Goal: Task Accomplishment & Management: Manage account settings

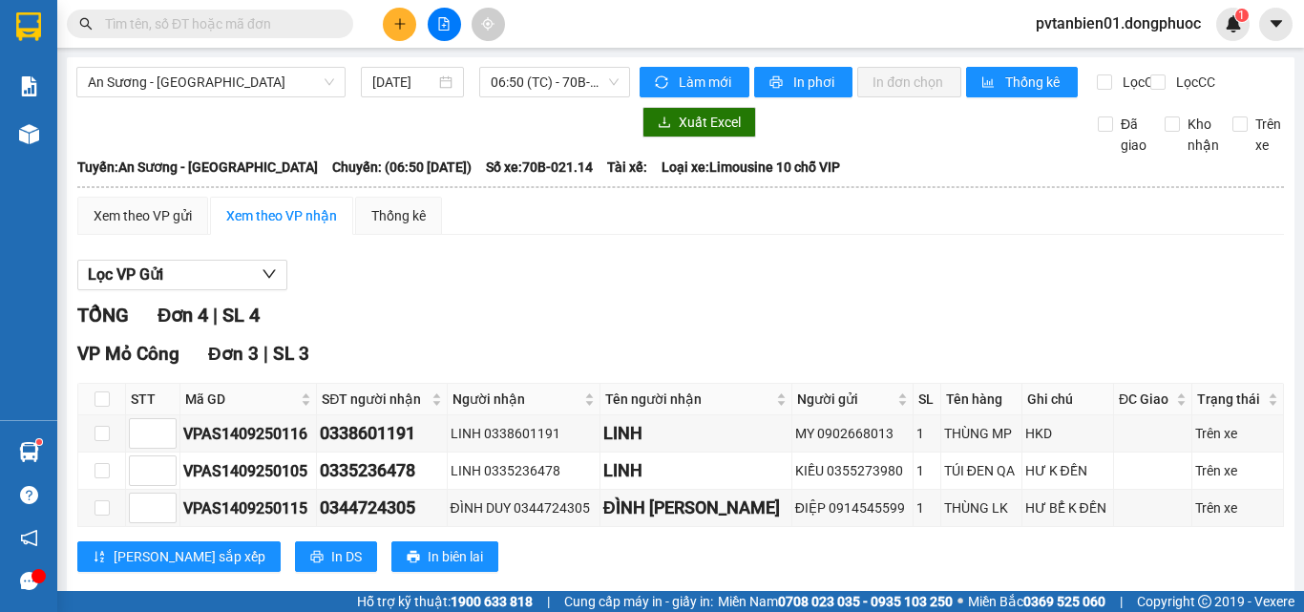
click at [390, 26] on button at bounding box center [399, 24] width 33 height 33
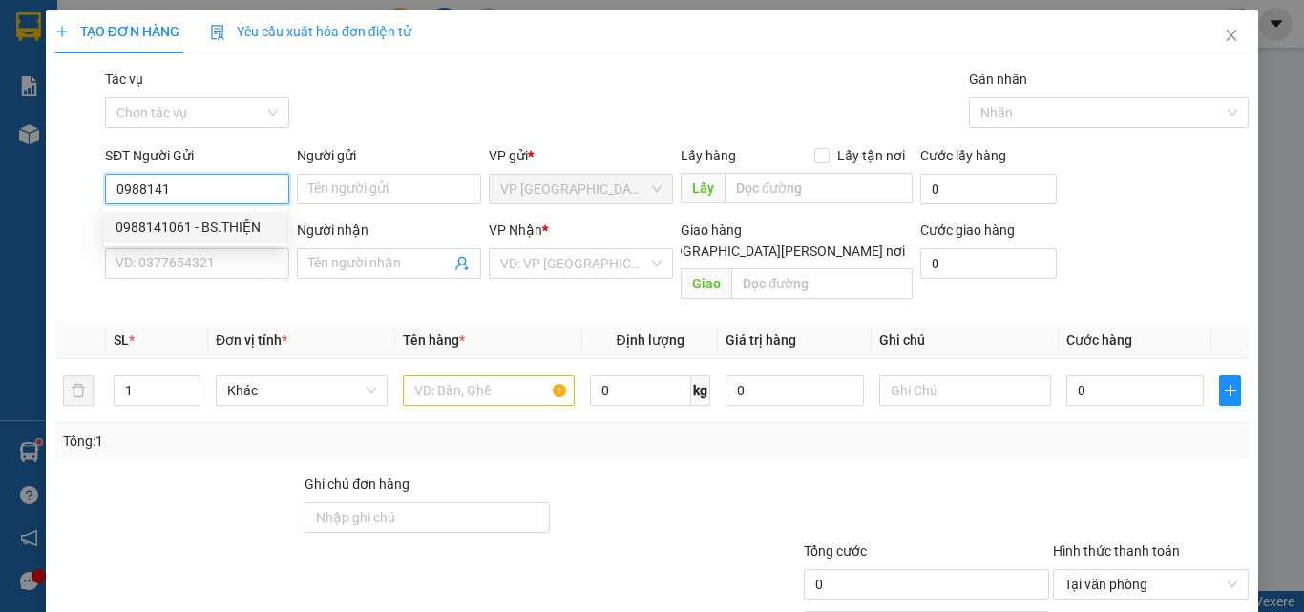
click at [230, 224] on div "0988141061 - BS.THIỆN" at bounding box center [195, 227] width 159 height 21
type input "0988141061"
type input "BS.THIỆN"
type input "0918606727"
type input "LABO NHẬT NGUYỆT"
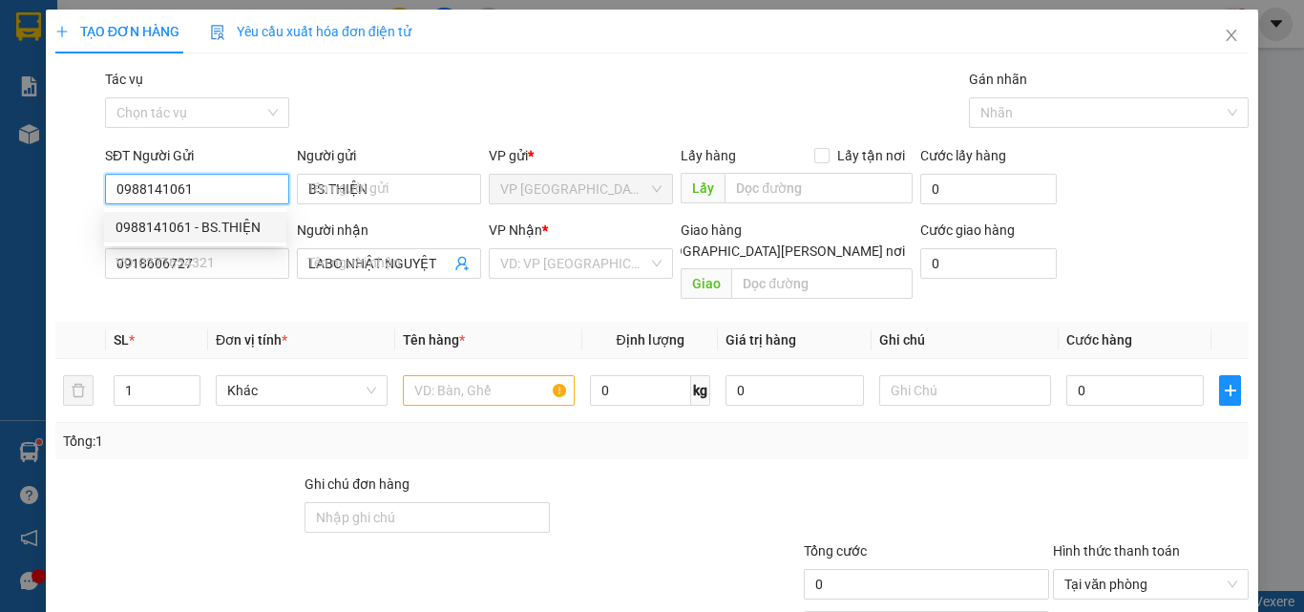
type input "25.000"
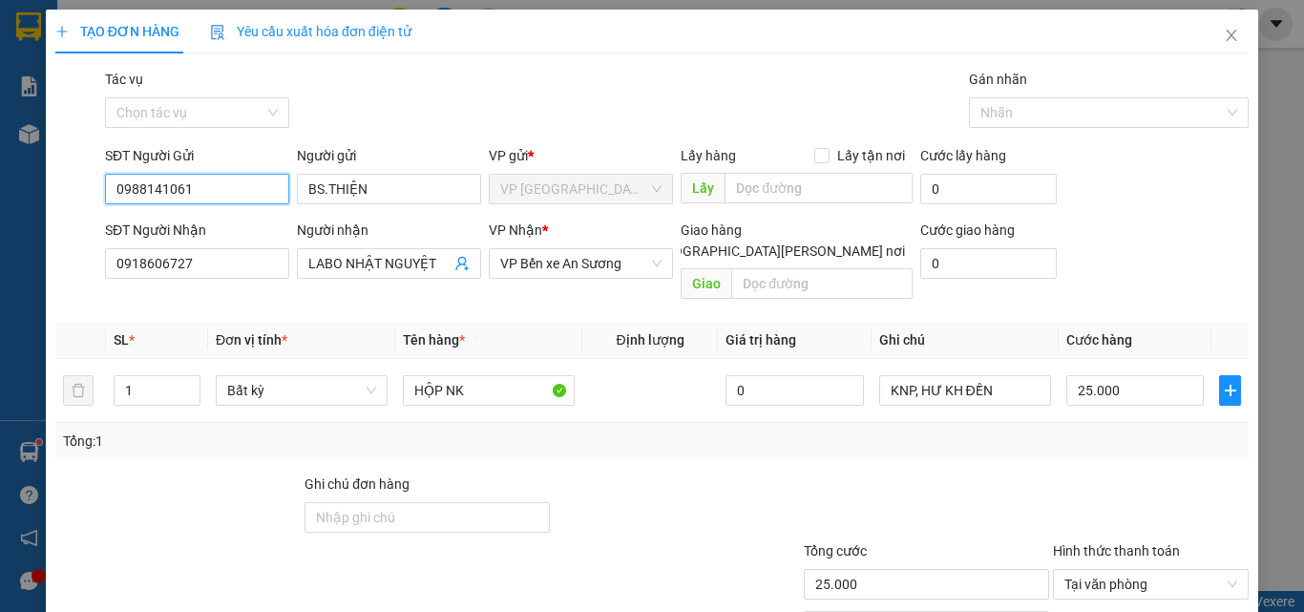
scroll to position [95, 0]
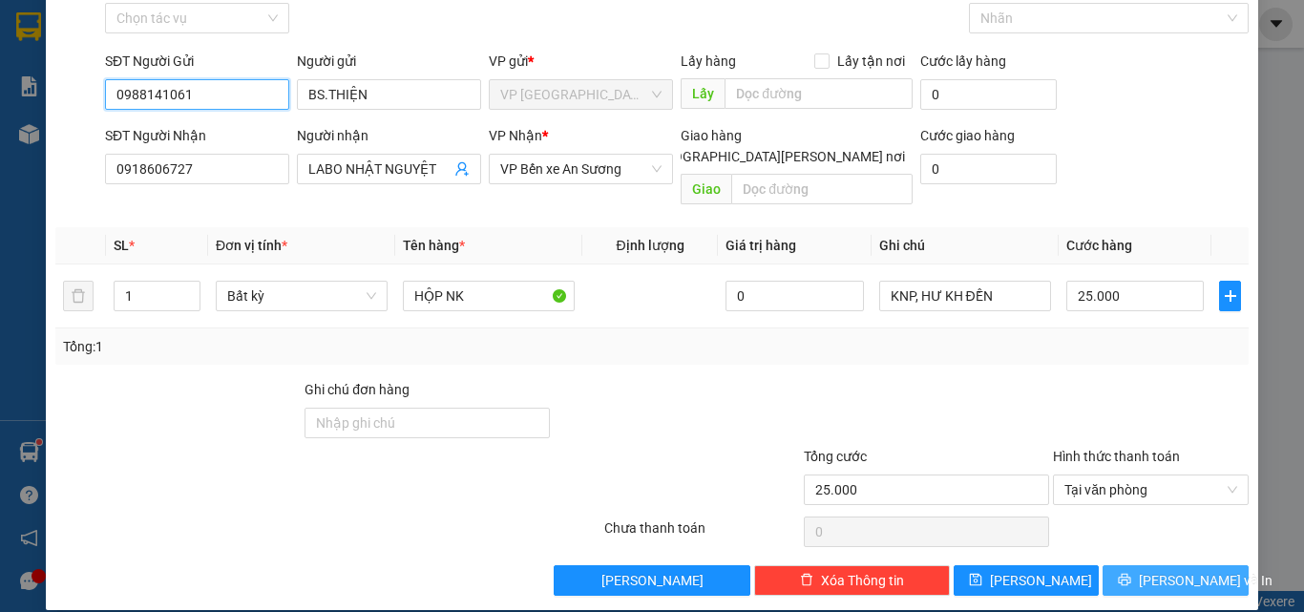
type input "0988141061"
click at [1176, 570] on span "[PERSON_NAME] và In" at bounding box center [1206, 580] width 134 height 21
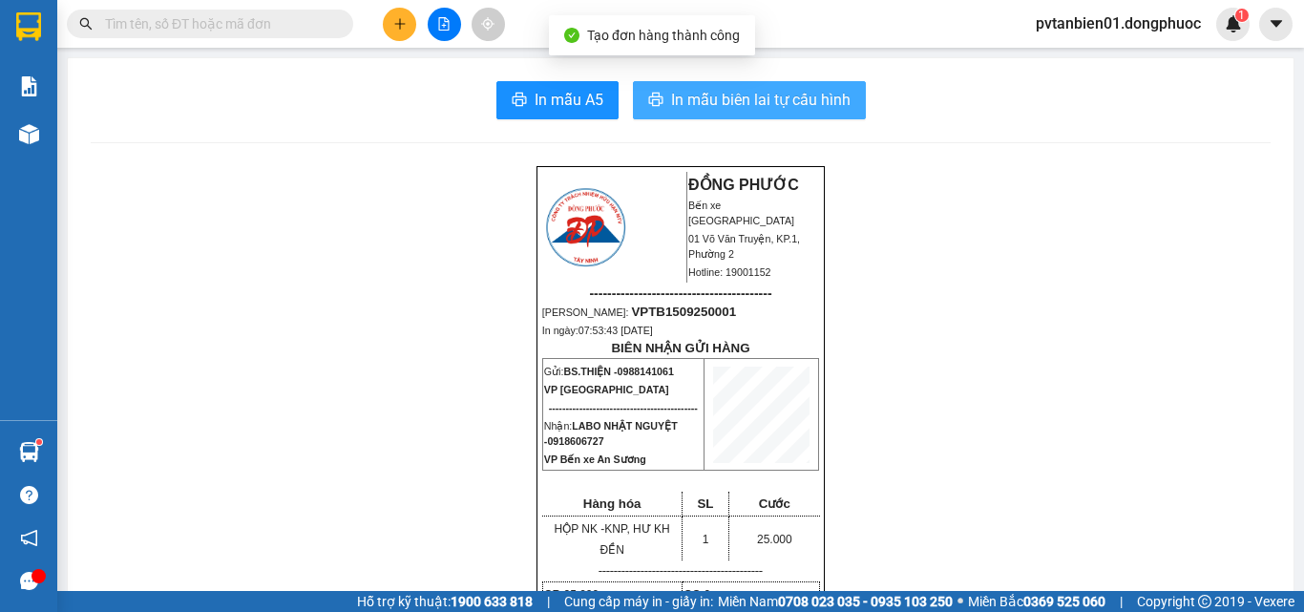
click at [753, 93] on span "In mẫu biên lai tự cấu hình" at bounding box center [761, 100] width 180 height 24
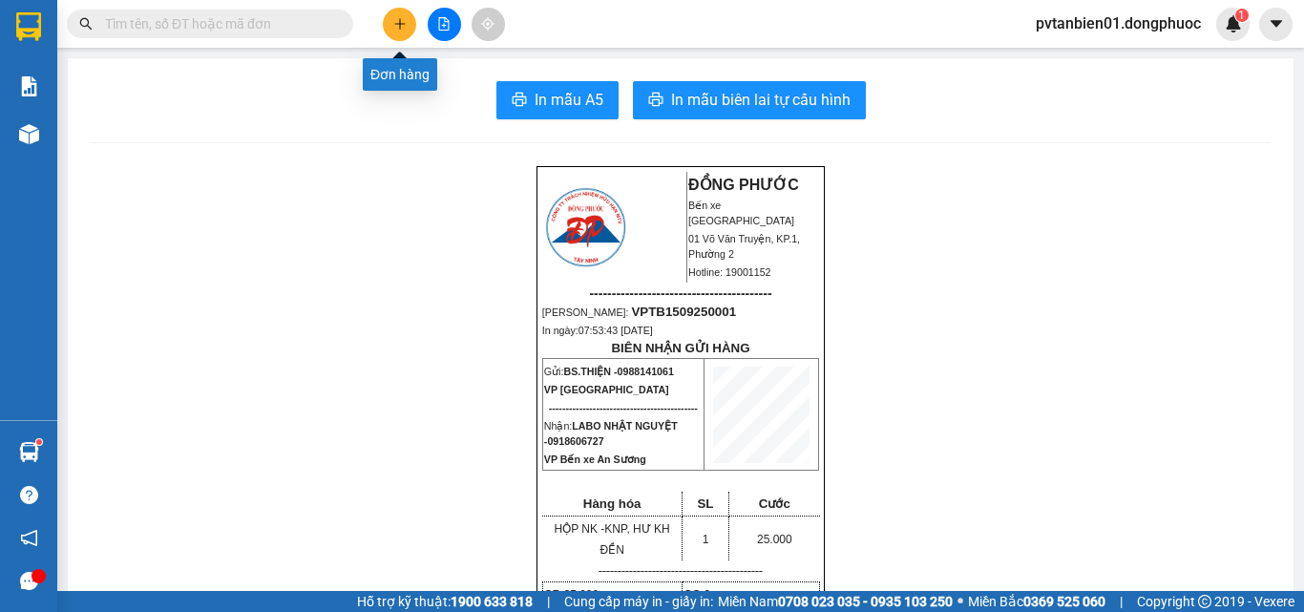
click at [398, 21] on icon "plus" at bounding box center [399, 23] width 13 height 13
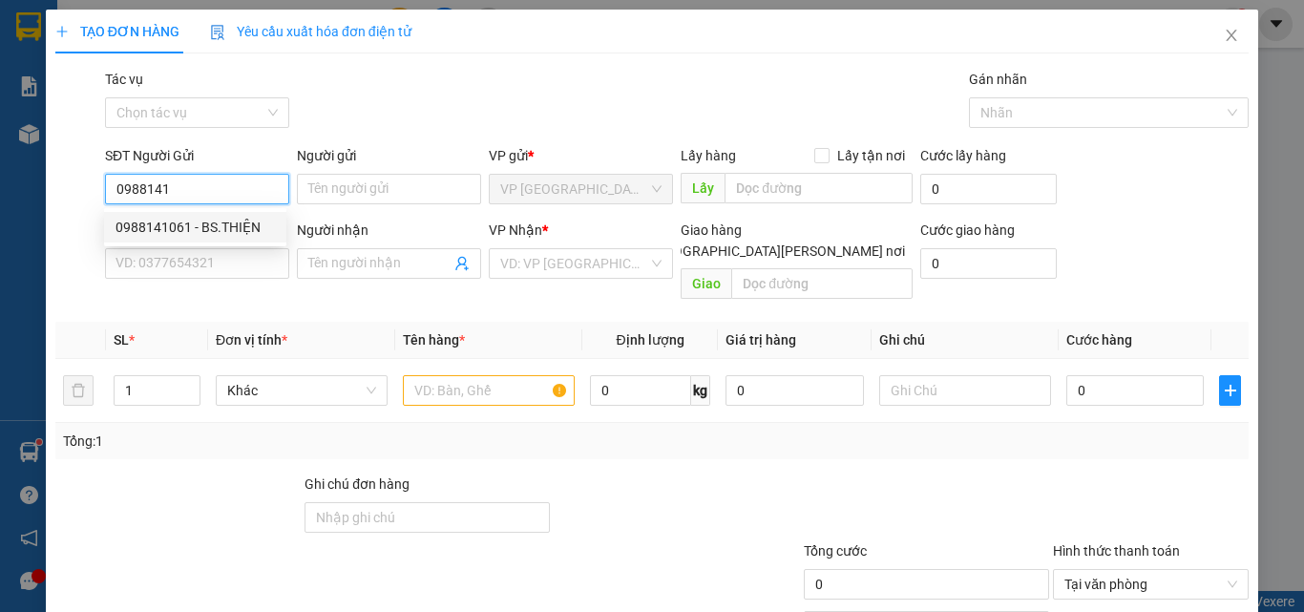
click at [211, 223] on div "0988141061 - BS.THIỆN" at bounding box center [195, 227] width 159 height 21
type input "0988141061"
type input "BS.THIỆN"
type input "0918606727"
type input "LABO NHẬT NGUYỆT"
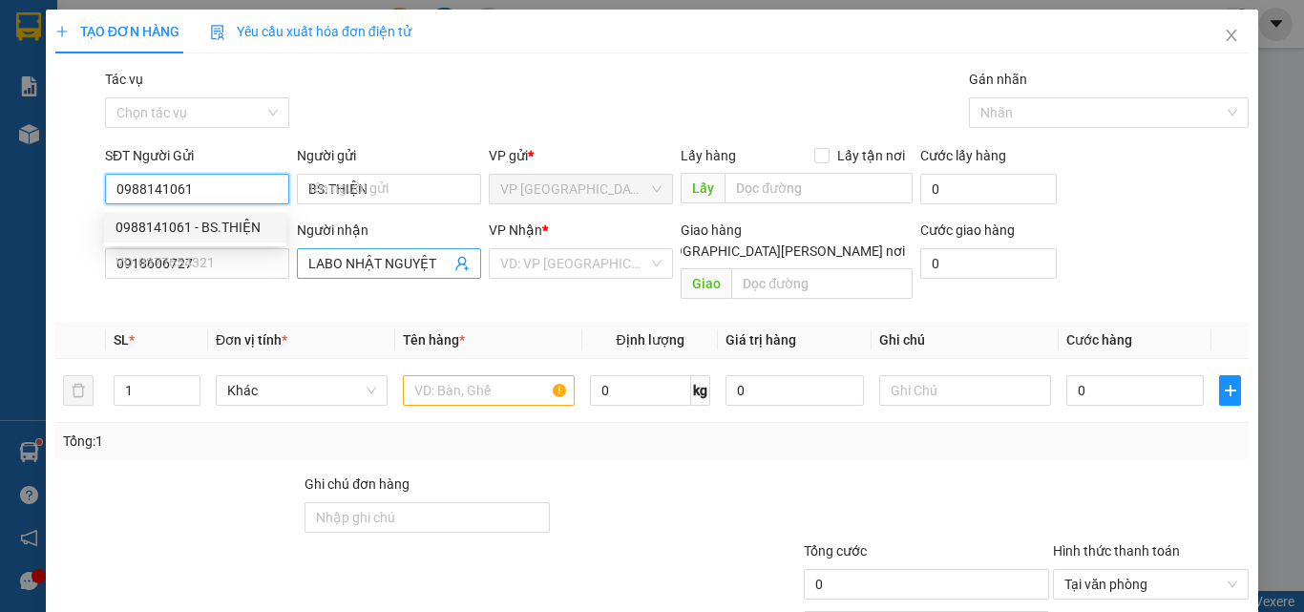
type input "25.000"
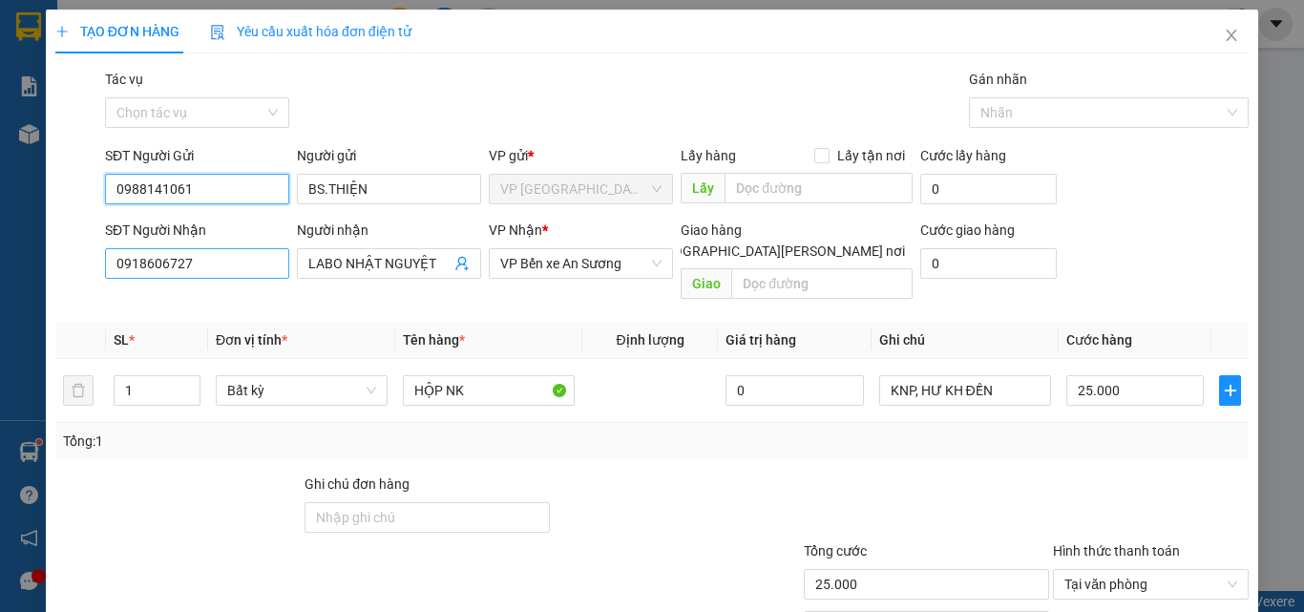
type input "0988141061"
drag, startPoint x: 243, startPoint y: 261, endPoint x: 0, endPoint y: 257, distance: 243.5
click at [0, 257] on div "TẠO ĐƠN HÀNG Yêu cầu xuất [PERSON_NAME] điện tử Transit Pickup Surcharge Ids Tr…" at bounding box center [652, 306] width 1304 height 612
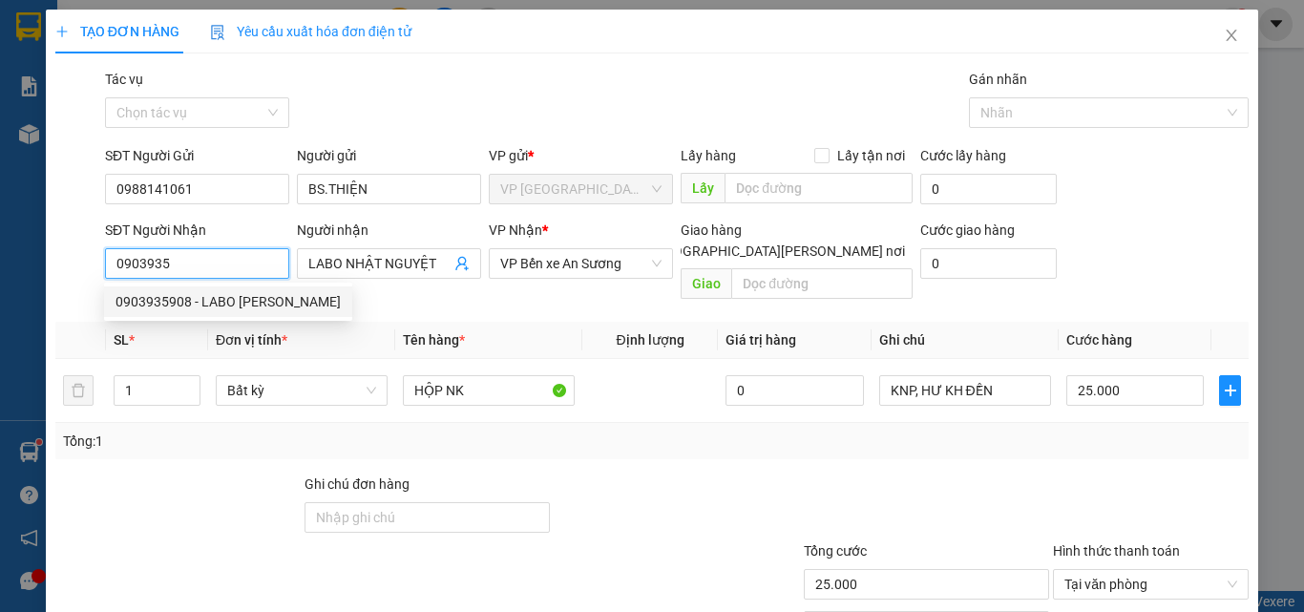
click at [243, 303] on div "0903935908 - LABO [PERSON_NAME]" at bounding box center [228, 301] width 225 height 21
type input "0903935908"
type input "LABO [PERSON_NAME]"
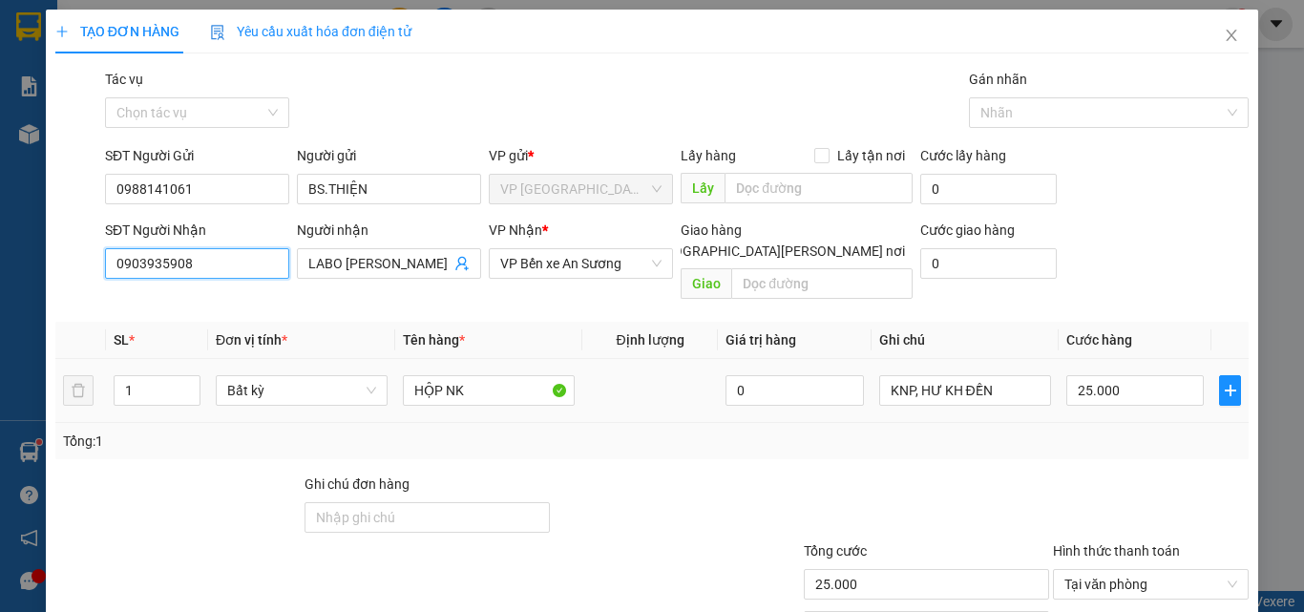
scroll to position [95, 0]
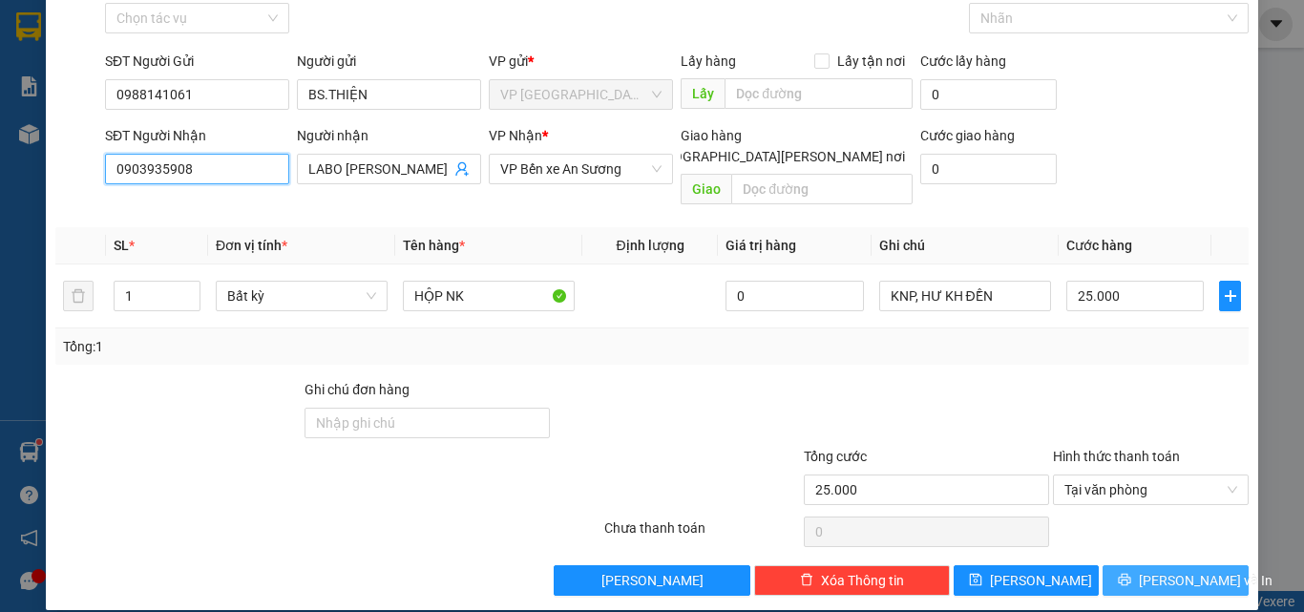
type input "0903935908"
click at [1217, 565] on button "[PERSON_NAME] và In" at bounding box center [1176, 580] width 146 height 31
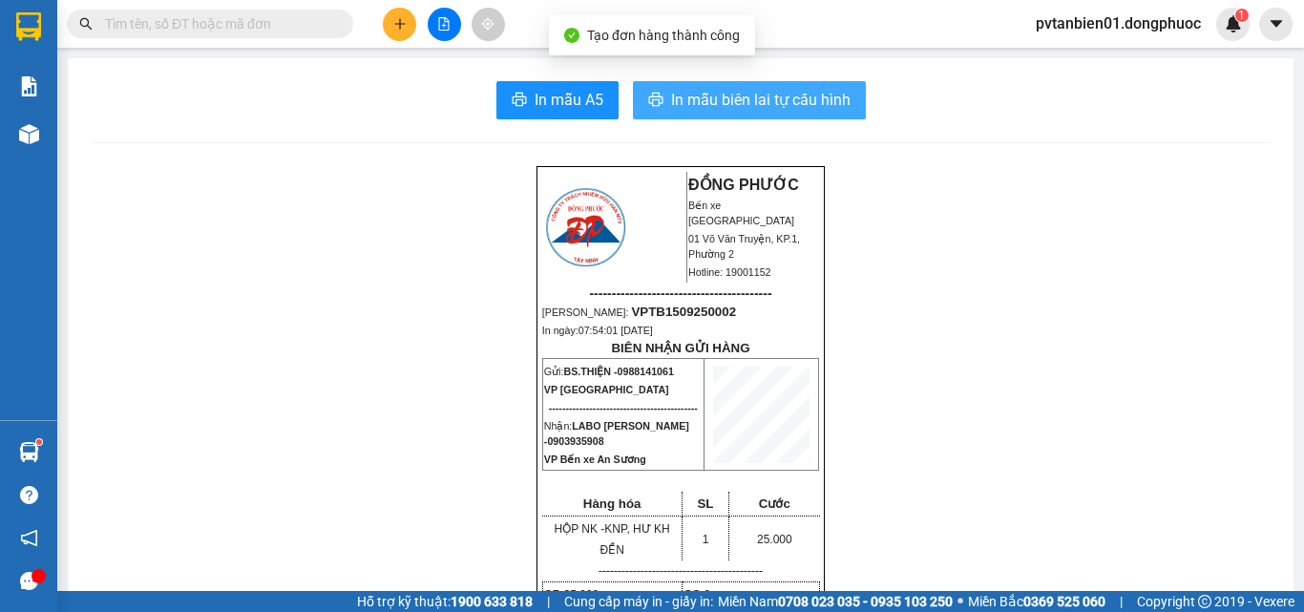
click at [706, 97] on span "In mẫu biên lai tự cấu hình" at bounding box center [761, 100] width 180 height 24
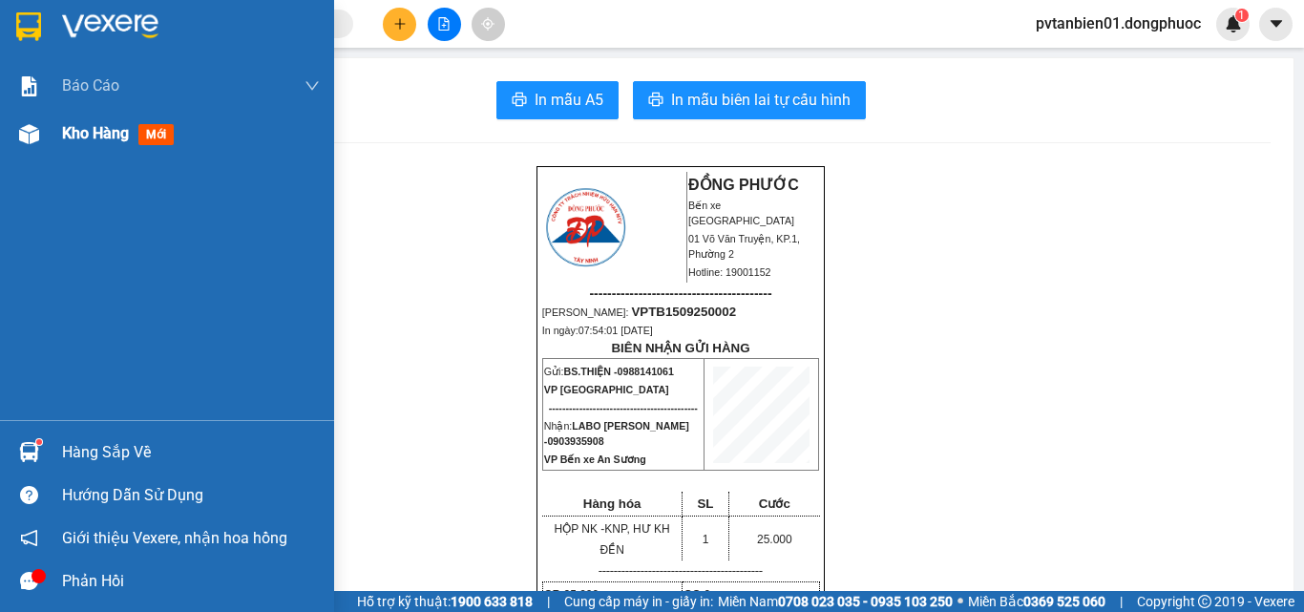
click at [36, 143] on img at bounding box center [29, 134] width 20 height 20
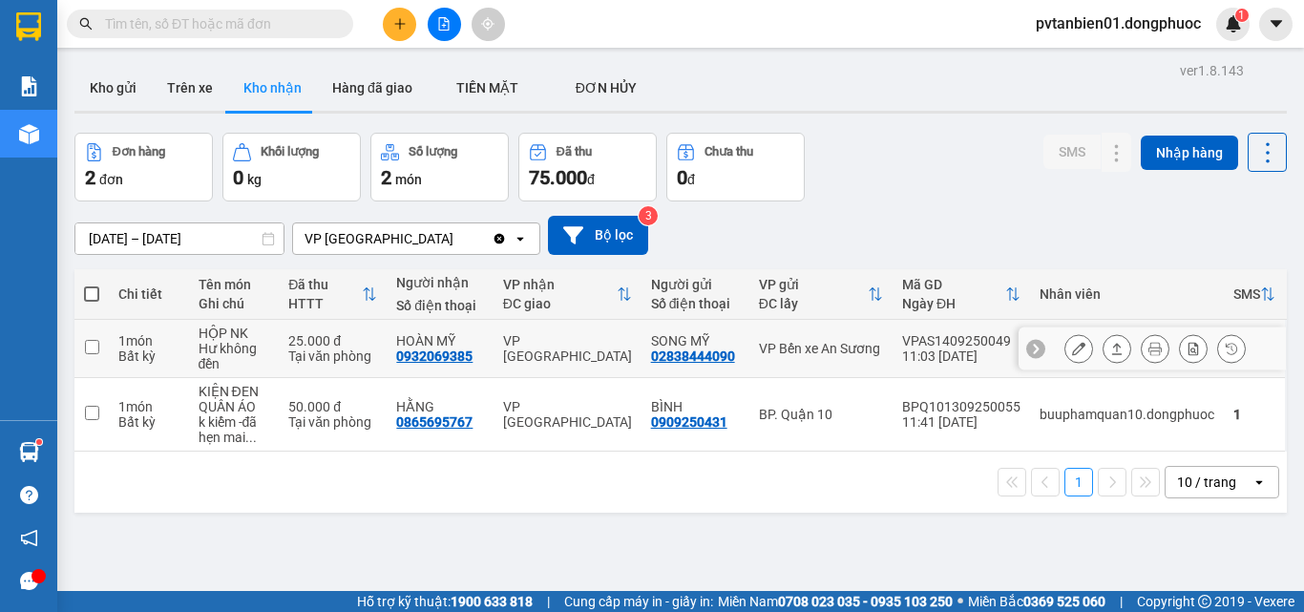
click at [1110, 343] on icon at bounding box center [1116, 348] width 13 height 13
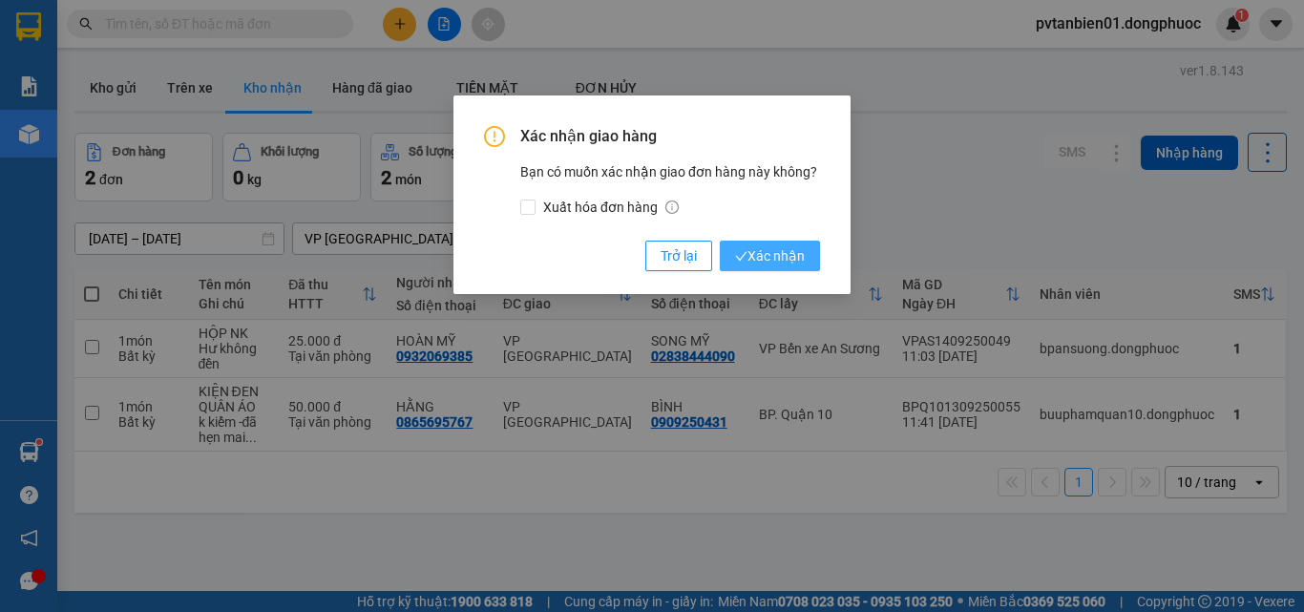
click at [783, 262] on span "Xác nhận" at bounding box center [770, 255] width 70 height 21
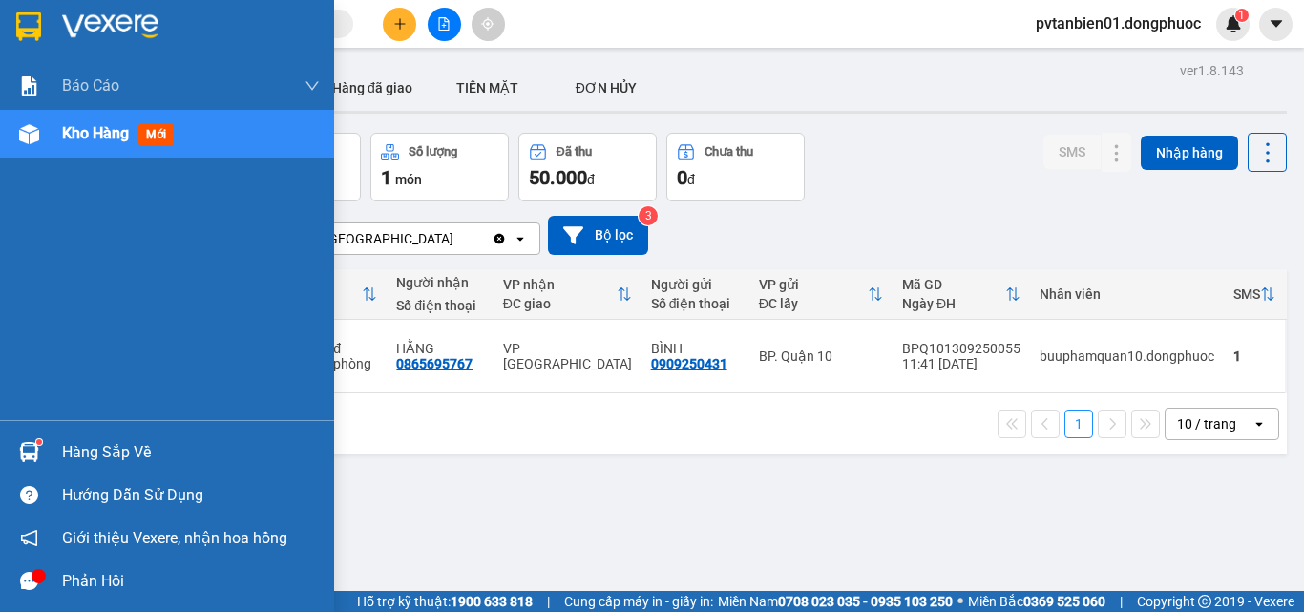
click at [42, 453] on div at bounding box center [28, 451] width 33 height 33
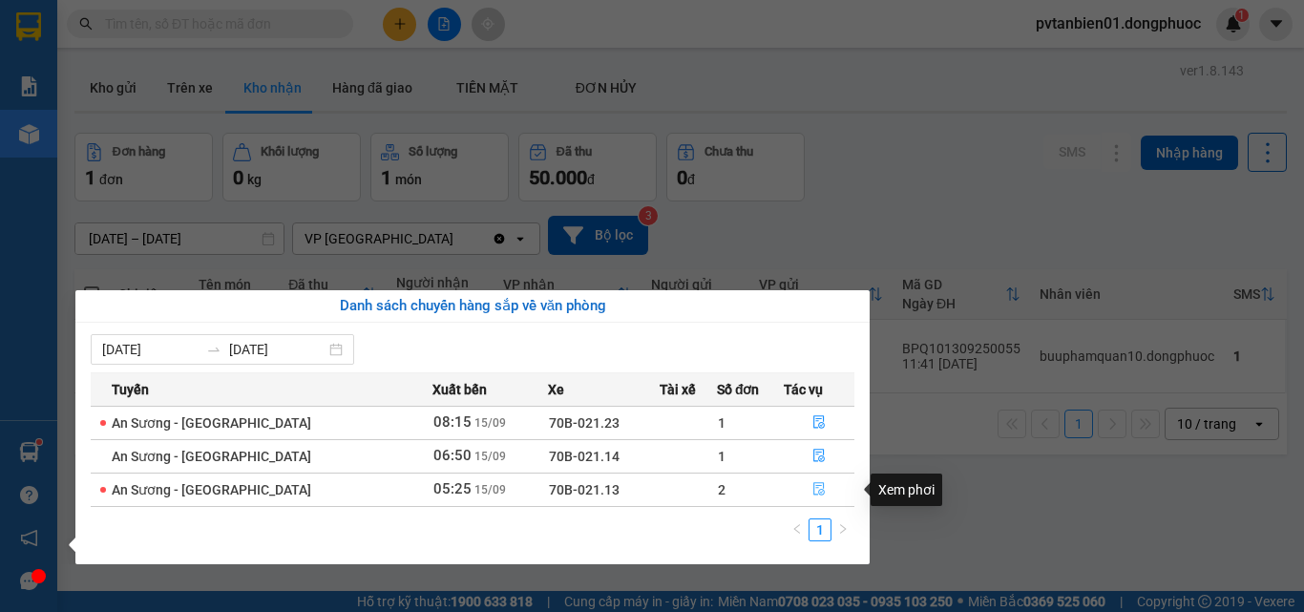
click at [785, 490] on button "button" at bounding box center [819, 490] width 69 height 31
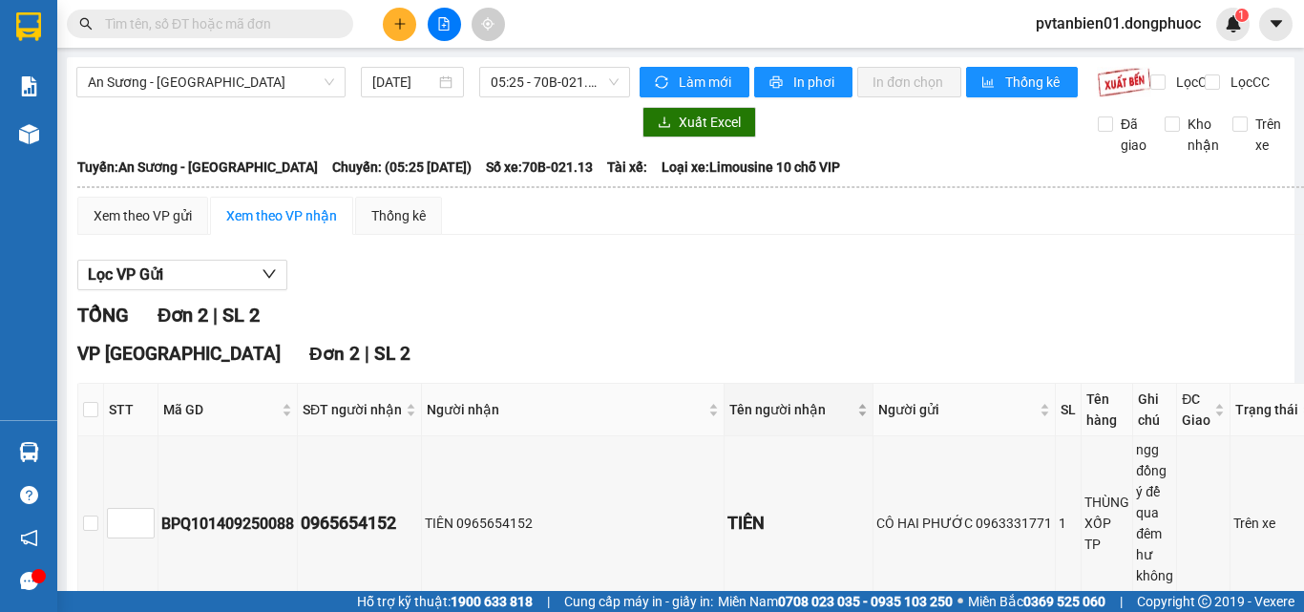
scroll to position [120, 0]
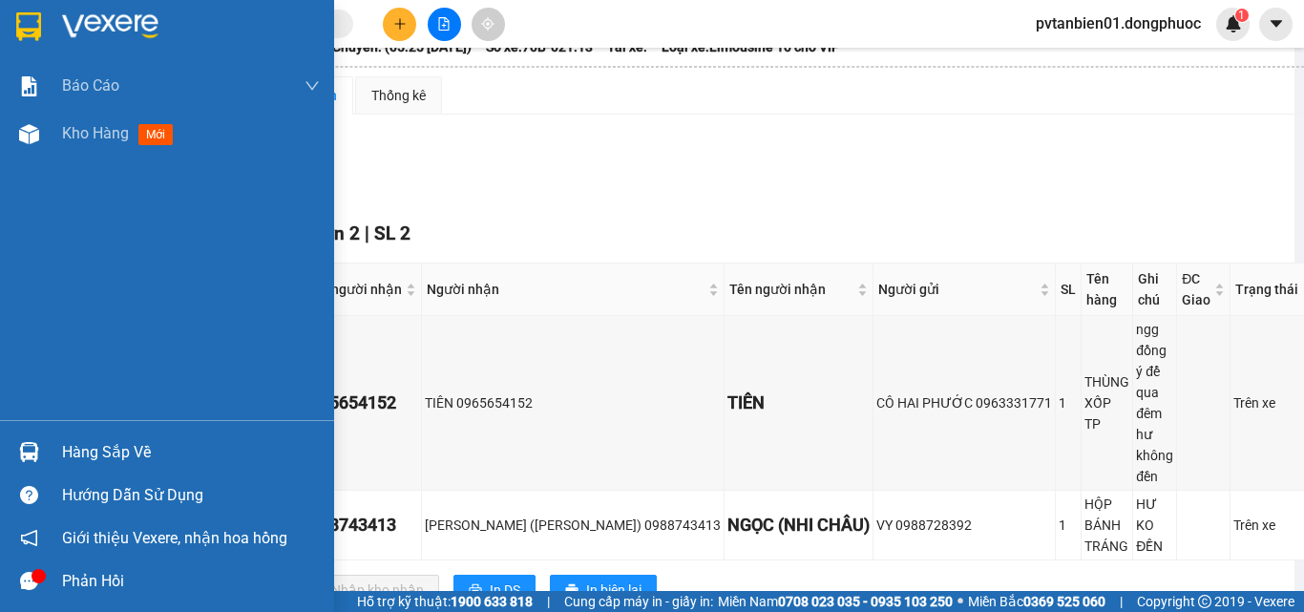
click at [24, 454] on img at bounding box center [29, 452] width 20 height 20
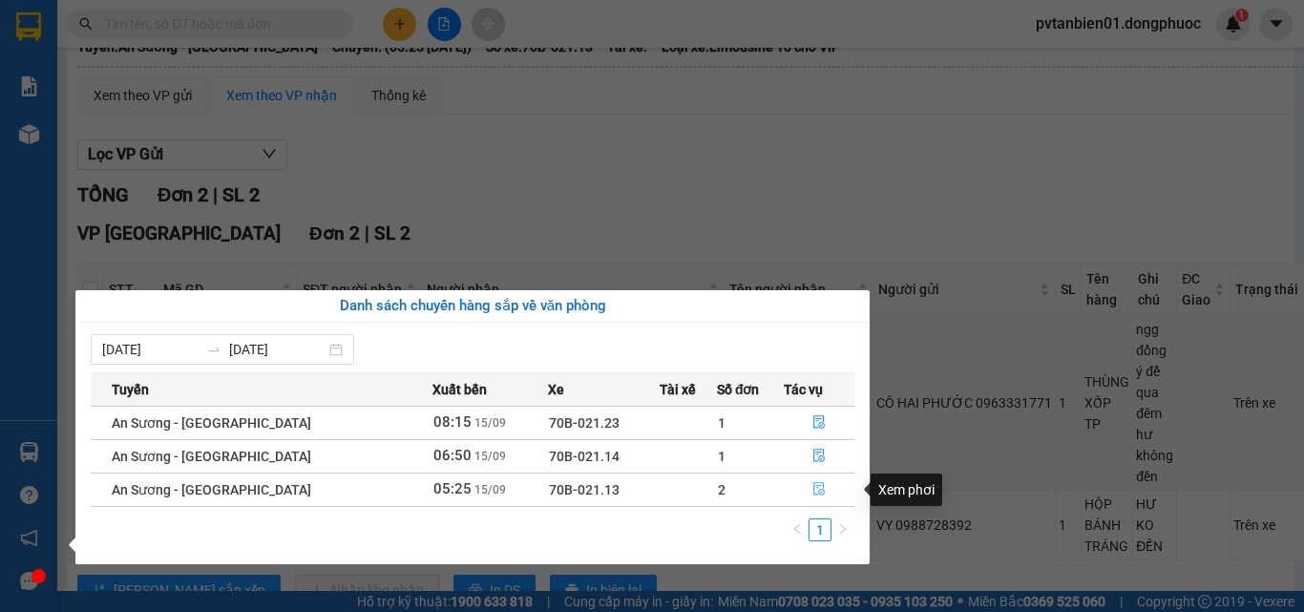
click at [813, 485] on icon "file-done" at bounding box center [819, 488] width 13 height 13
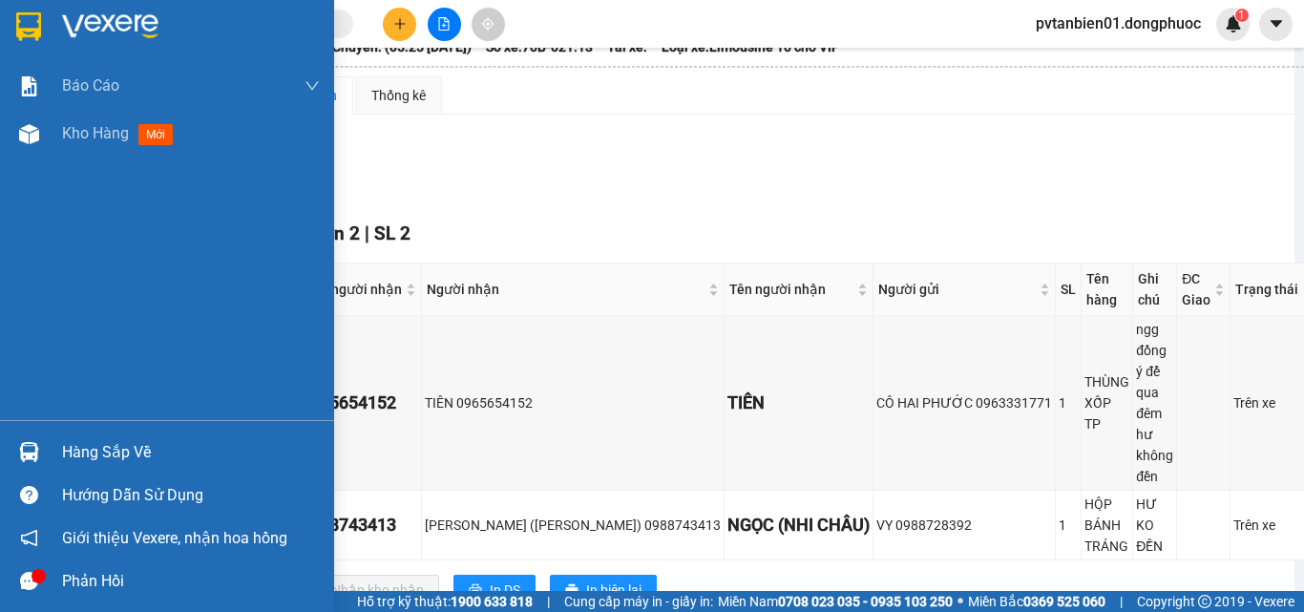
click at [54, 449] on div "Hàng sắp về" at bounding box center [167, 452] width 334 height 43
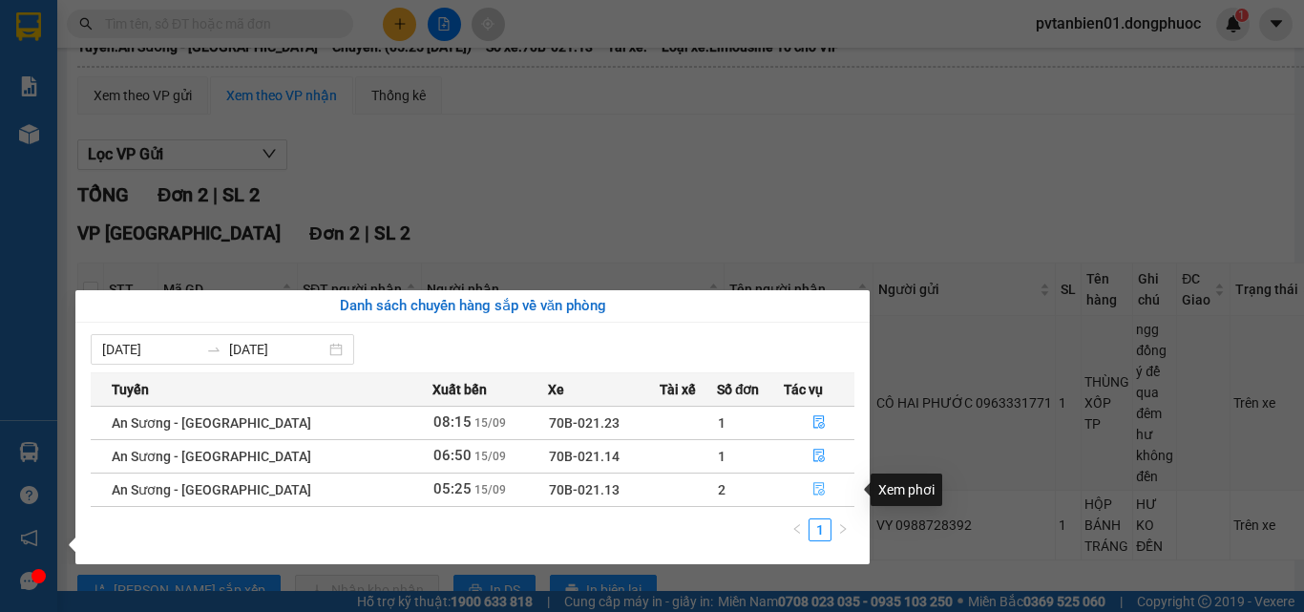
click at [815, 492] on icon "file-done" at bounding box center [818, 489] width 11 height 13
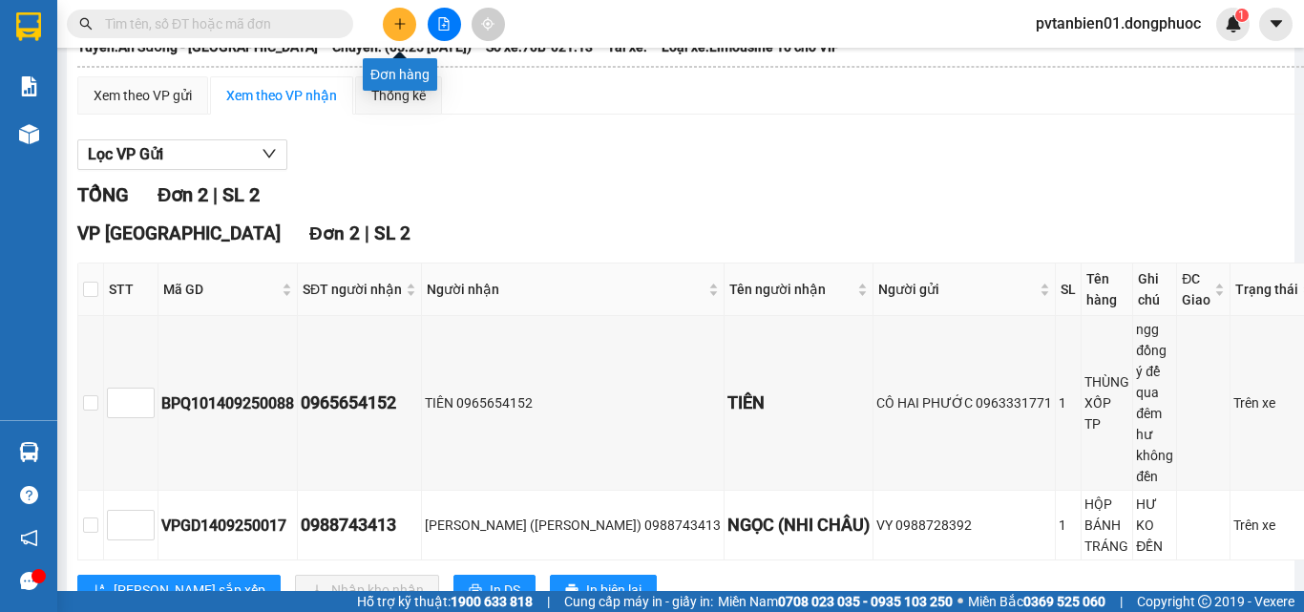
click at [397, 31] on button at bounding box center [399, 24] width 33 height 33
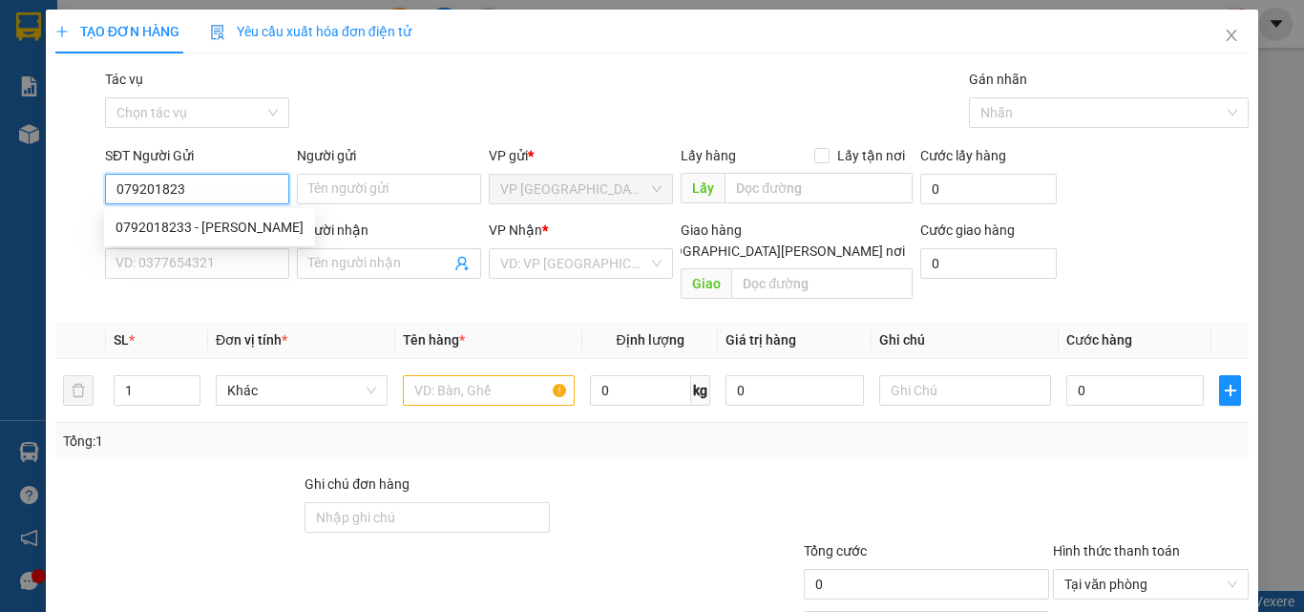
type input "0792018233"
click at [236, 227] on div "0792018233 - [PERSON_NAME]" at bounding box center [210, 227] width 188 height 21
type input "CHUNG"
type input "0938252579"
type input "HẠNH"
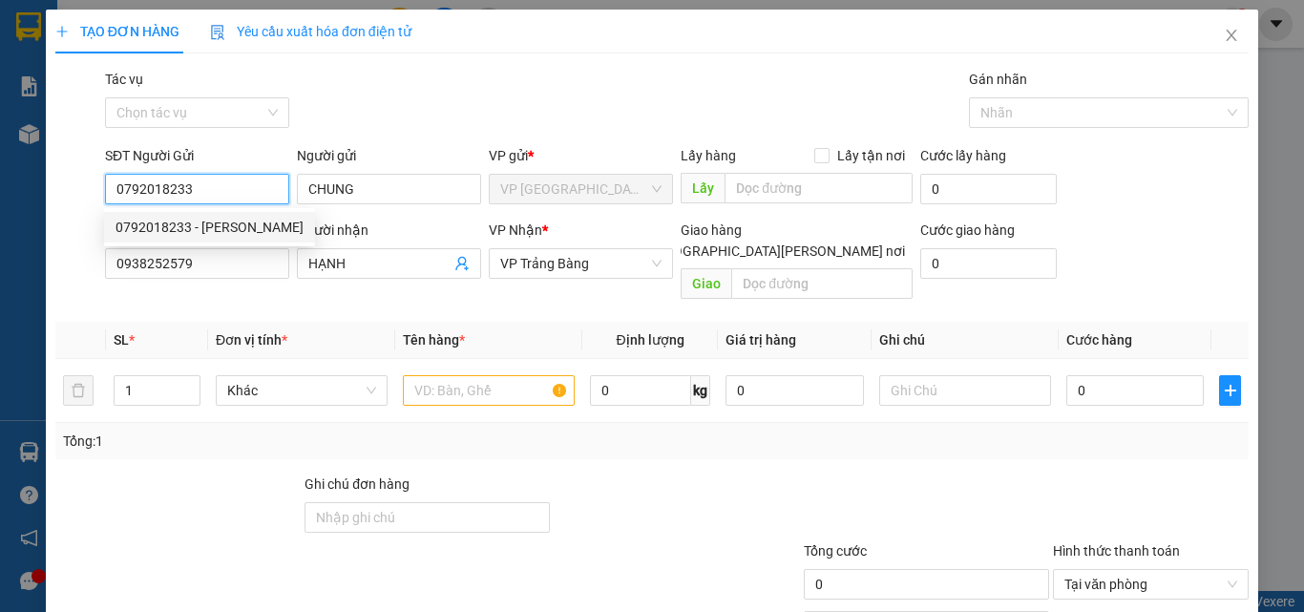
type input "25.000"
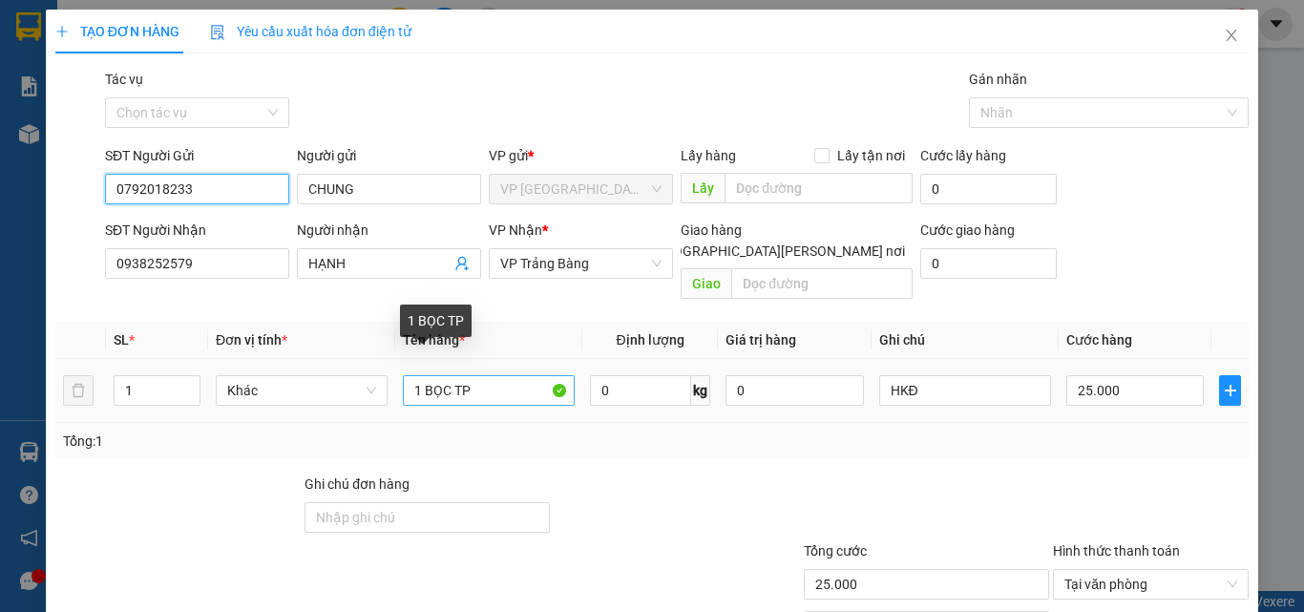
type input "0792018233"
click at [448, 375] on input "1 BỌC TP" at bounding box center [489, 390] width 172 height 31
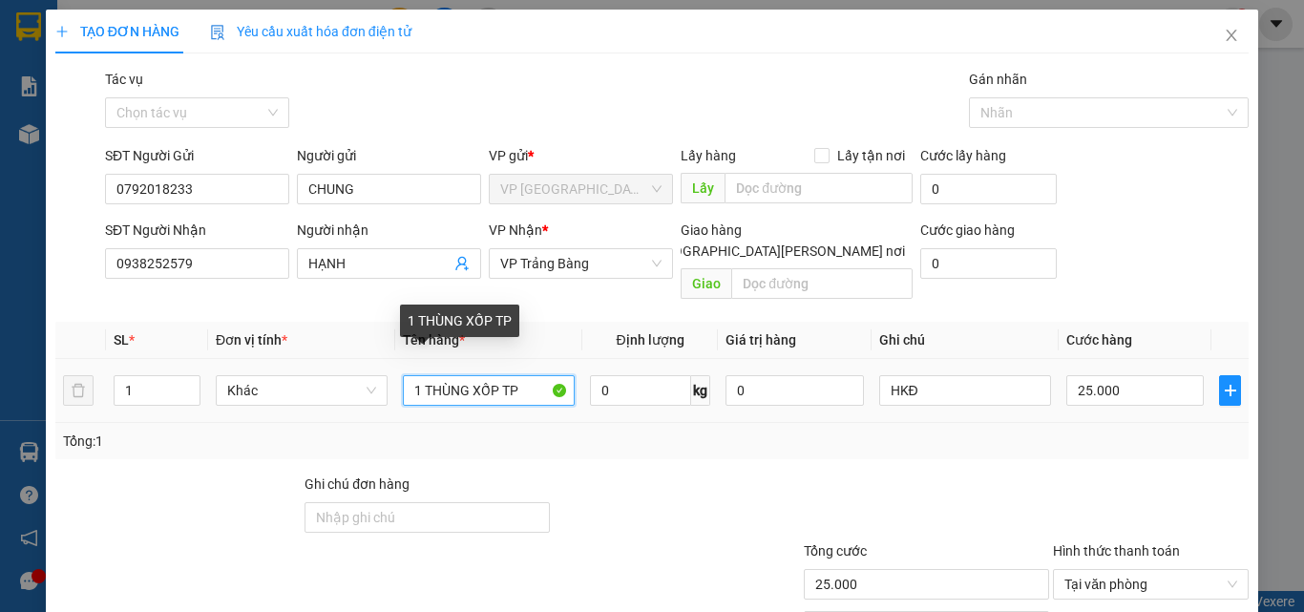
click at [522, 375] on input "1 THÙNG XỐP TP" at bounding box center [489, 390] width 172 height 31
type input "1 THÙNG XỐP TP (ỐC)"
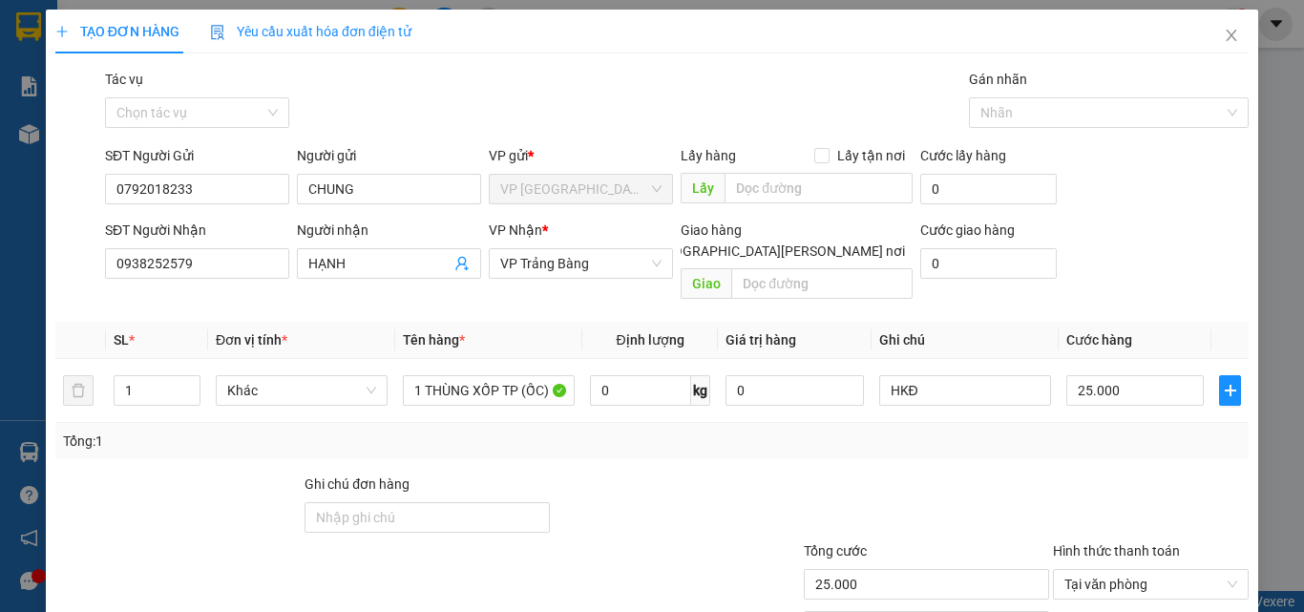
click at [733, 435] on div "Tổng: 1" at bounding box center [651, 441] width 1193 height 36
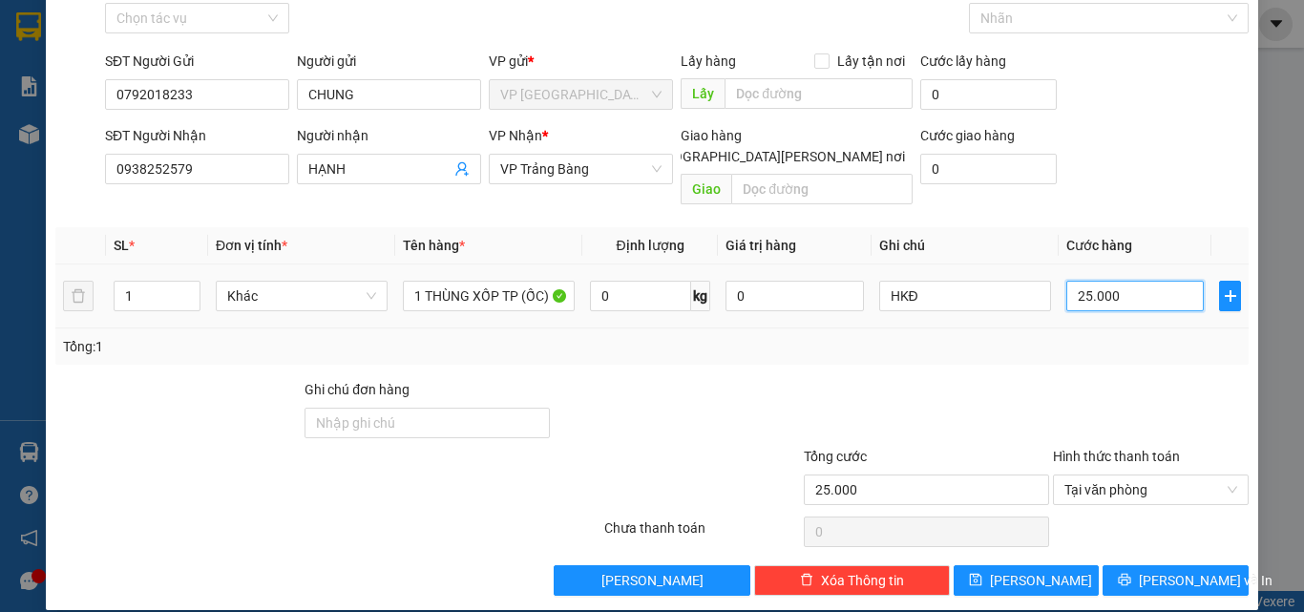
click at [1124, 281] on input "25.000" at bounding box center [1135, 296] width 137 height 31
type input "1"
type input "11"
type input "115"
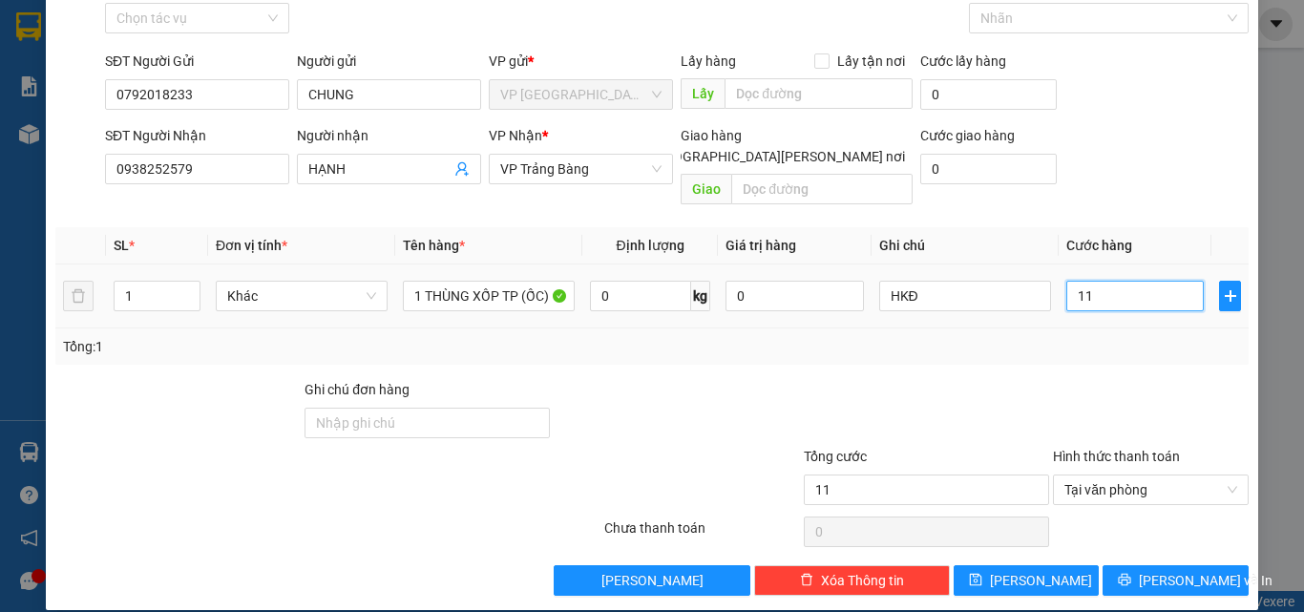
type input "115"
type input "1.150"
type input "11.500"
type input "115.000"
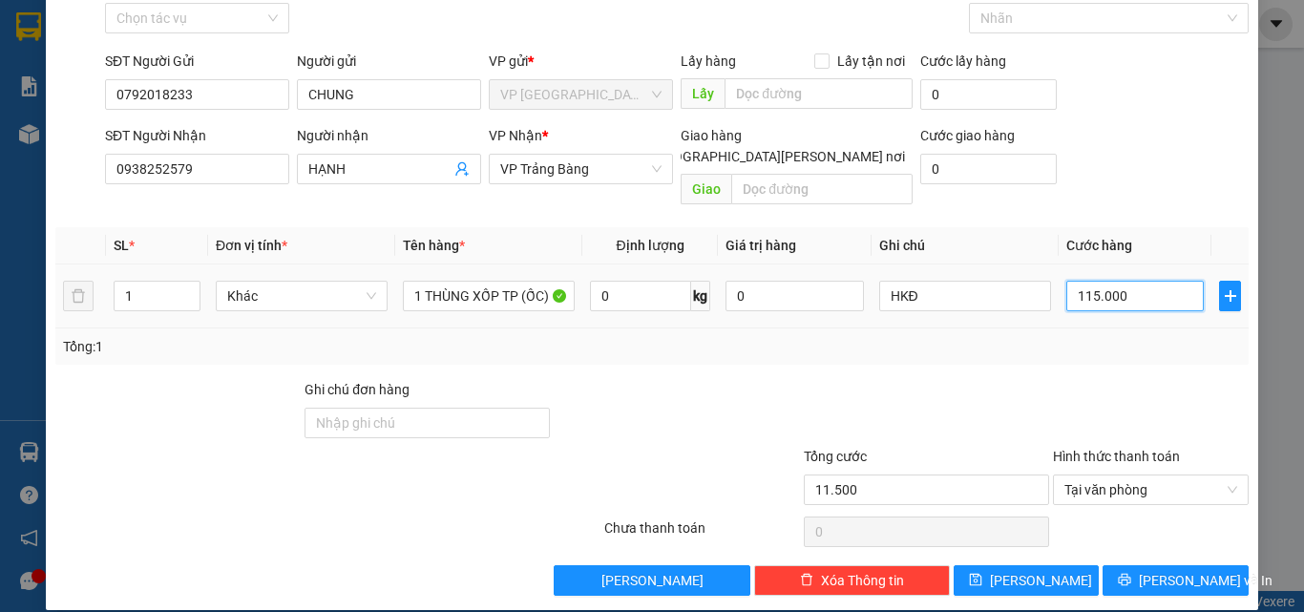
type input "115.000"
type input "11.500"
type input "1.150"
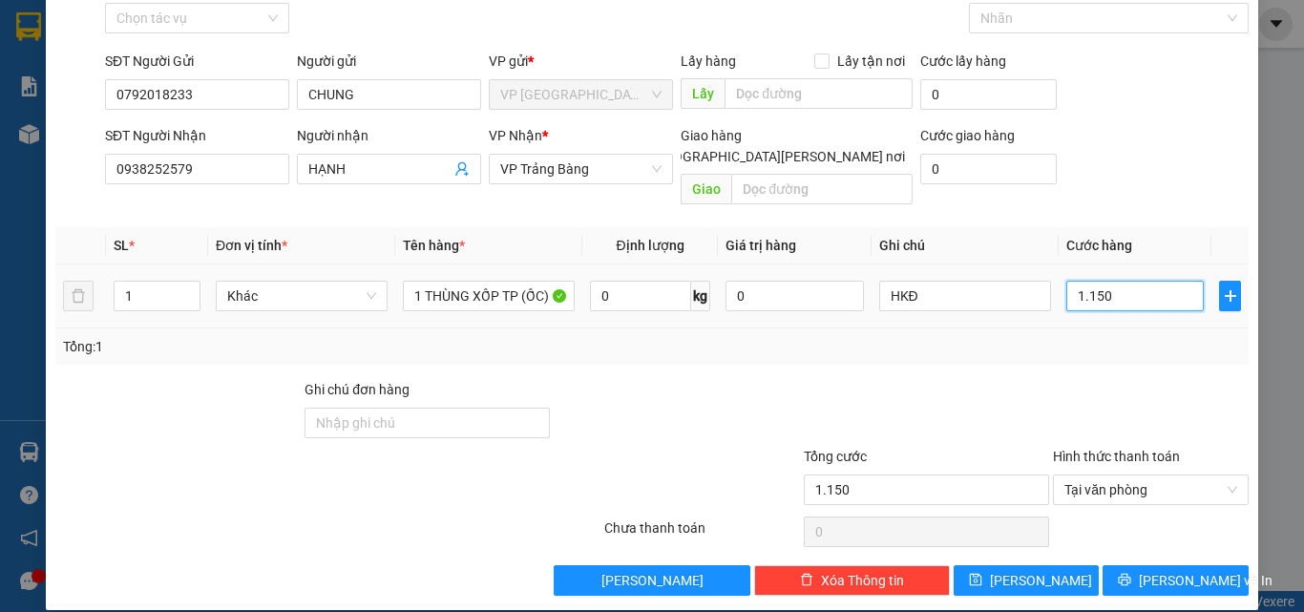
type input "115"
type input "11"
type input "1"
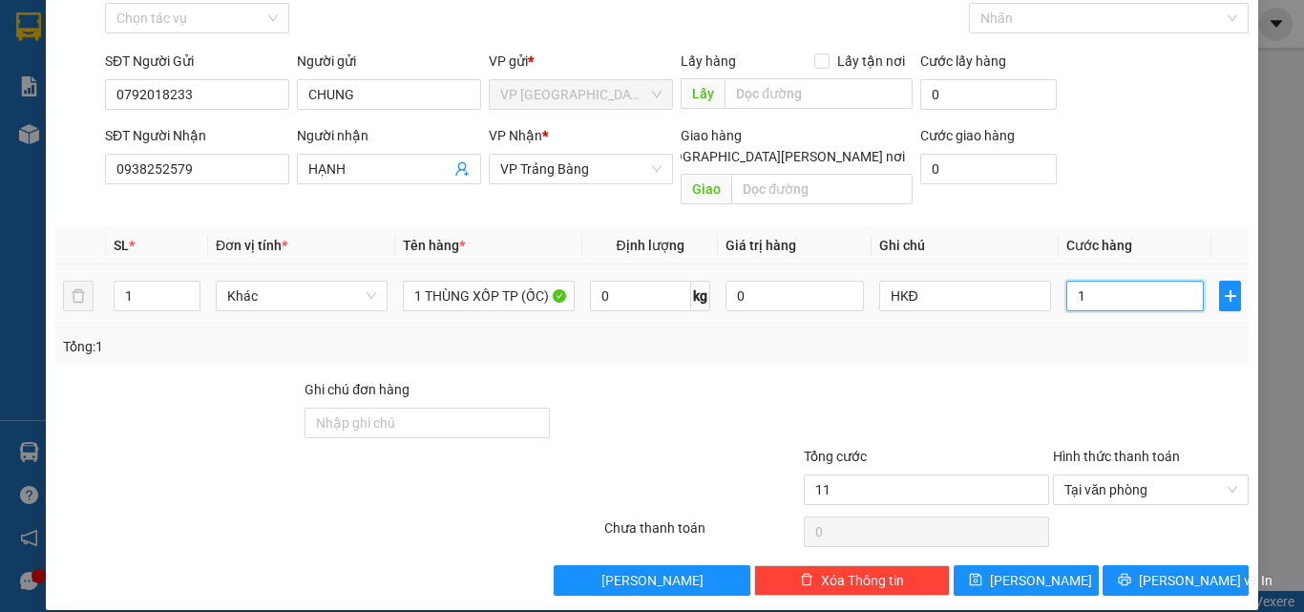
type input "1"
type input "0"
type input "1"
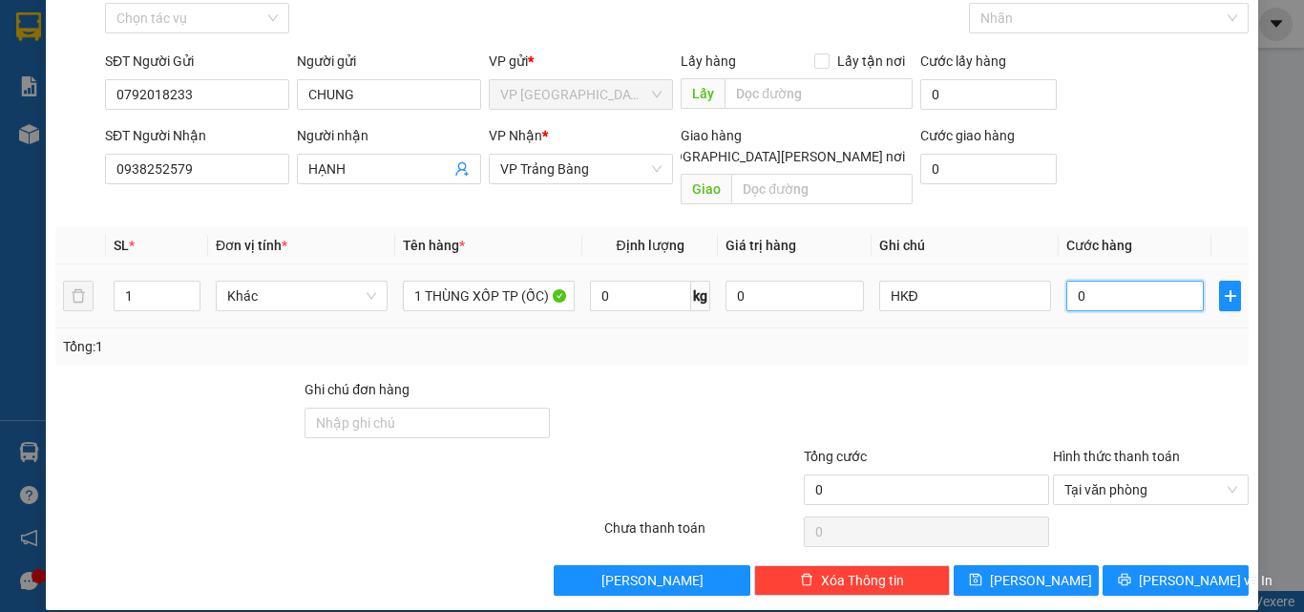
type input "01"
type input "11"
type input "011"
type input "115"
type input "011"
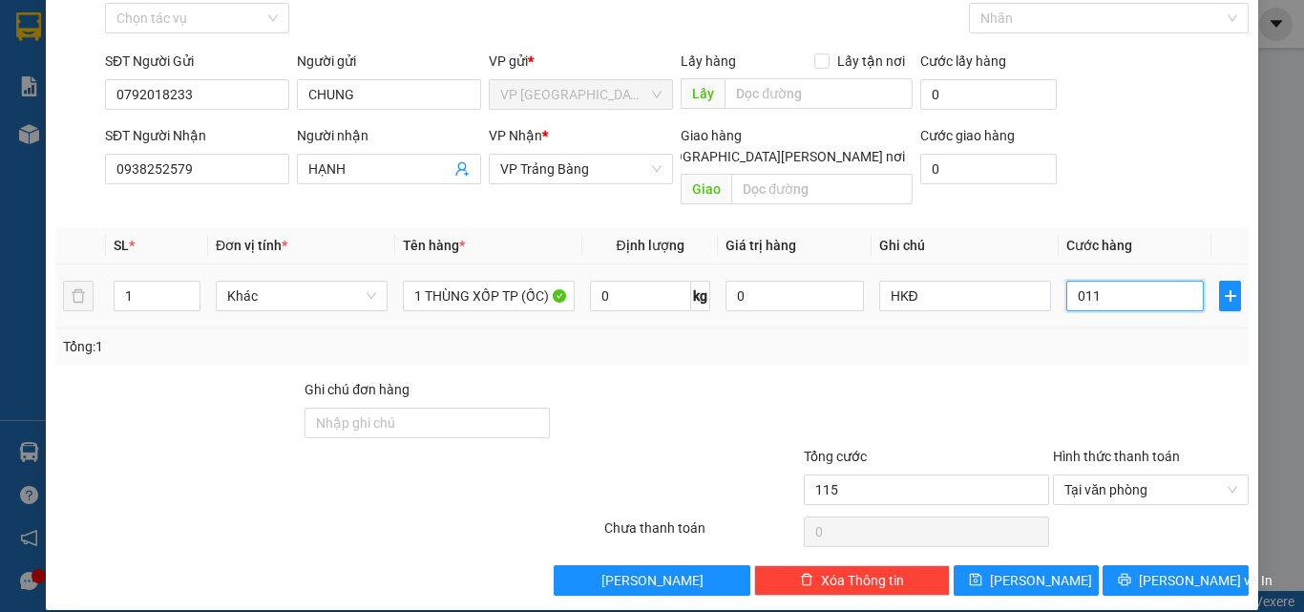
type input "11"
type input "01"
type input "1"
type input "0"
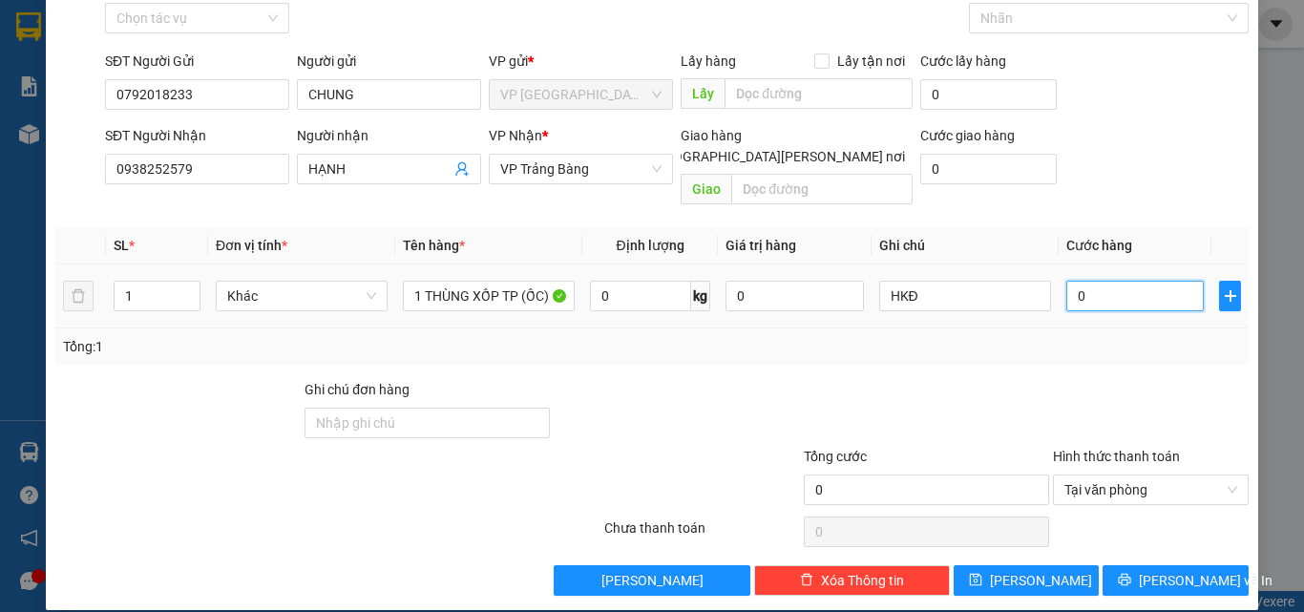
type input "0"
click at [1067, 281] on input "0" at bounding box center [1135, 296] width 137 height 31
type input "10"
type input "110"
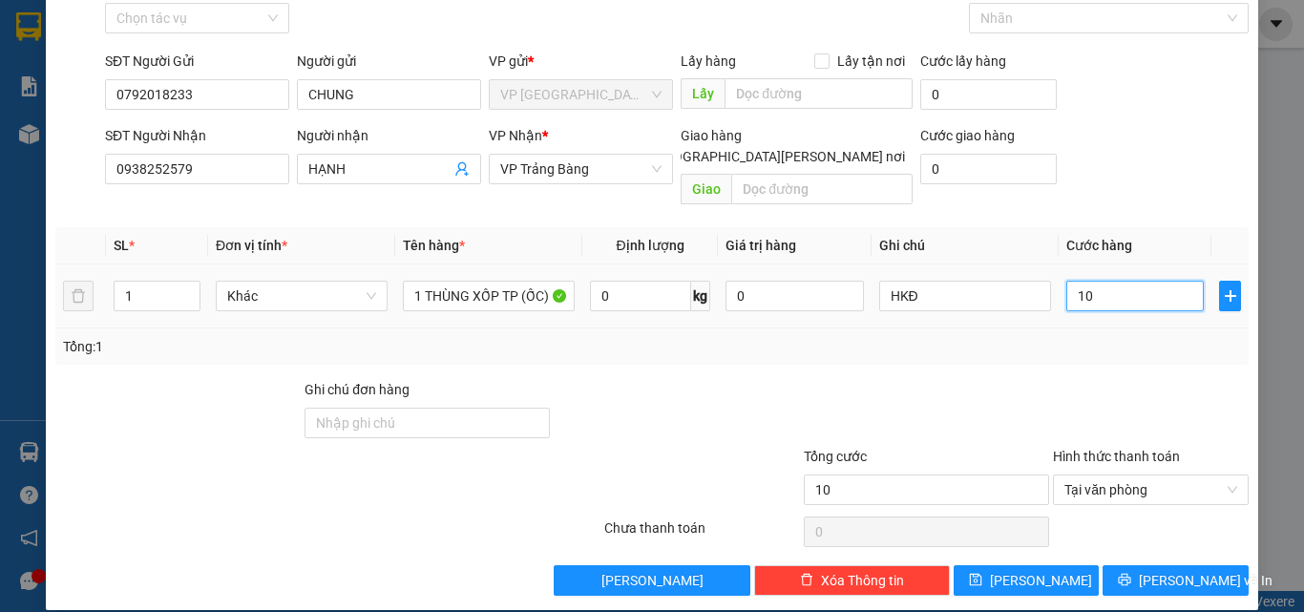
type input "110"
click at [1092, 281] on input "110" at bounding box center [1135, 296] width 137 height 31
type input "11"
type input "115"
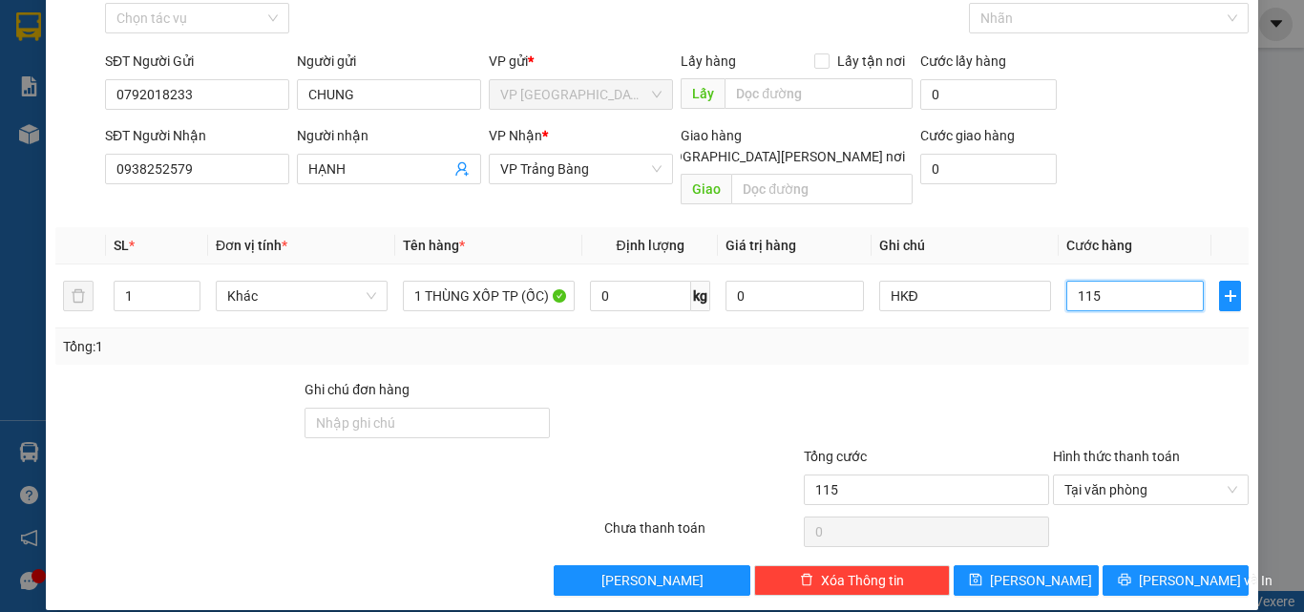
type input "115"
type input "115.000"
click at [1080, 351] on div "Transit Pickup Surcharge Ids Transit Deliver Surcharge Ids Transit Deliver Surc…" at bounding box center [651, 285] width 1193 height 622
click at [1188, 570] on span "[PERSON_NAME] và In" at bounding box center [1206, 580] width 134 height 21
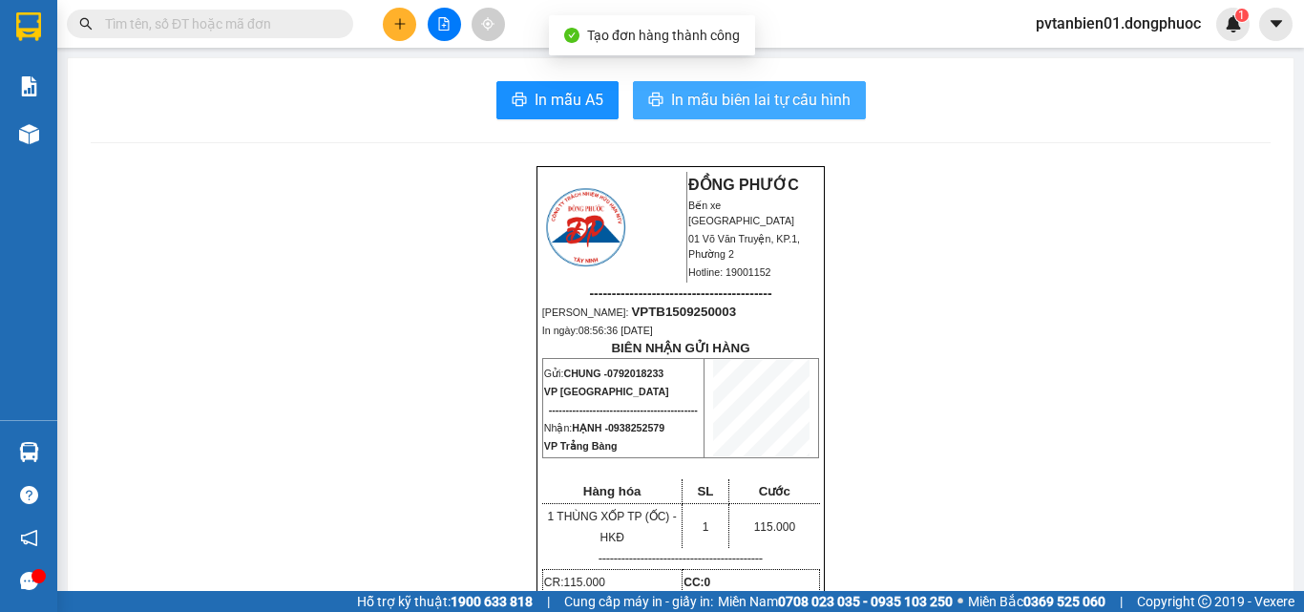
click at [764, 98] on span "In mẫu biên lai tự cấu hình" at bounding box center [761, 100] width 180 height 24
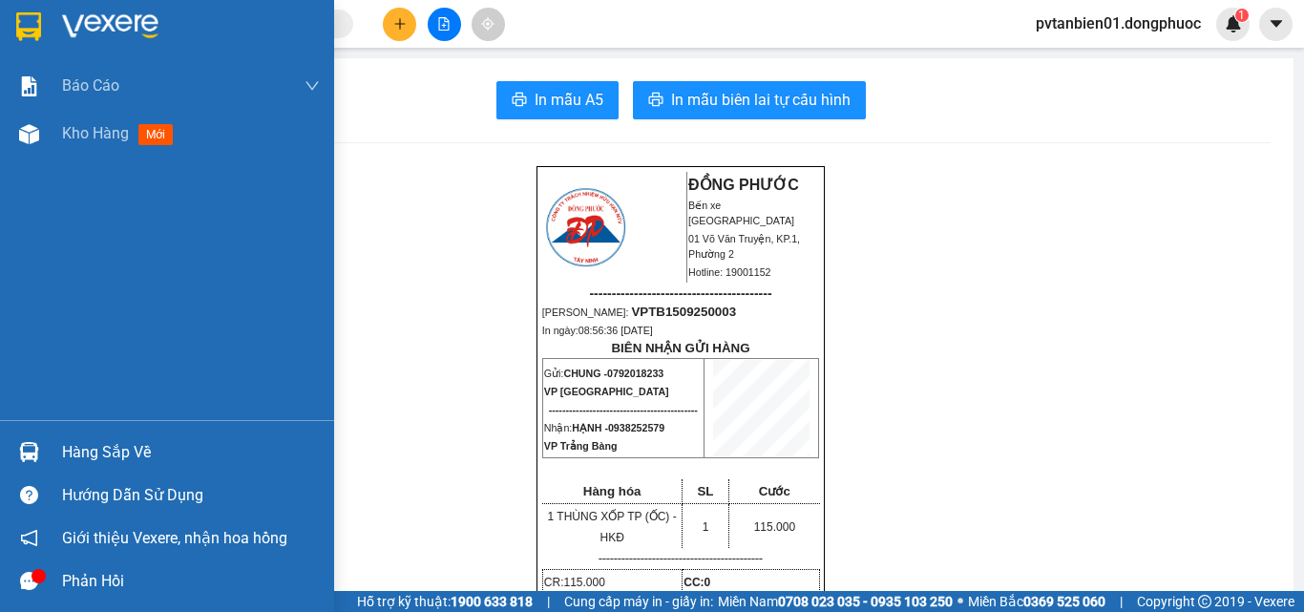
click at [65, 121] on div "Kho hàng mới" at bounding box center [121, 133] width 118 height 24
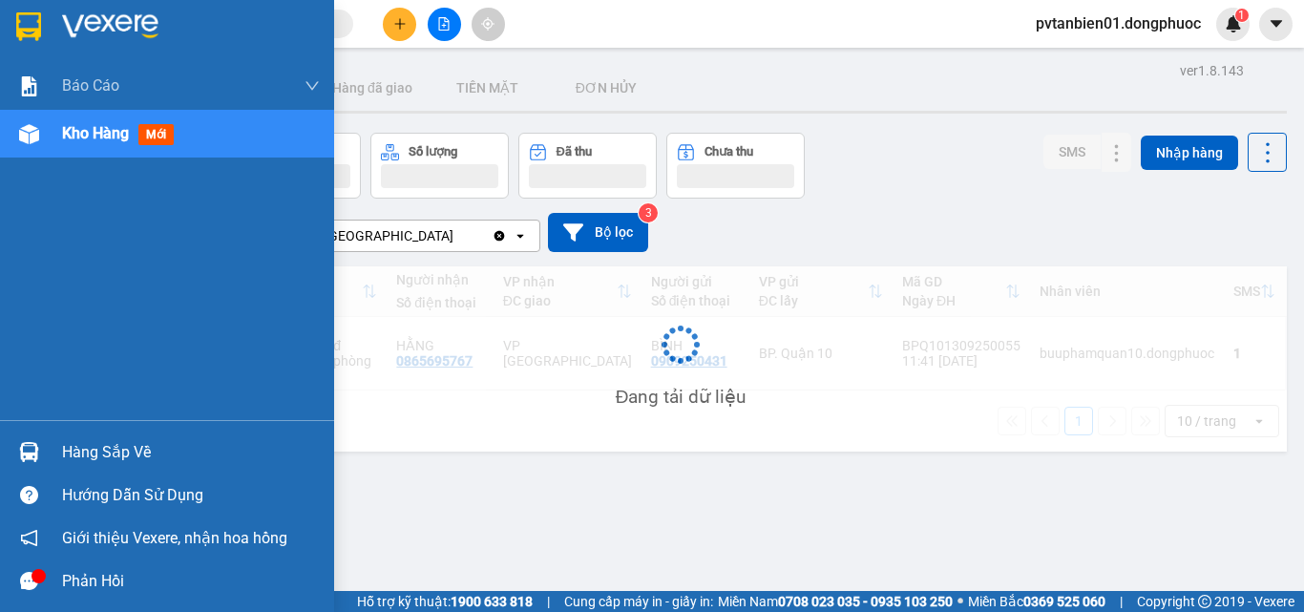
click at [99, 444] on div "Hàng sắp về" at bounding box center [191, 452] width 258 height 29
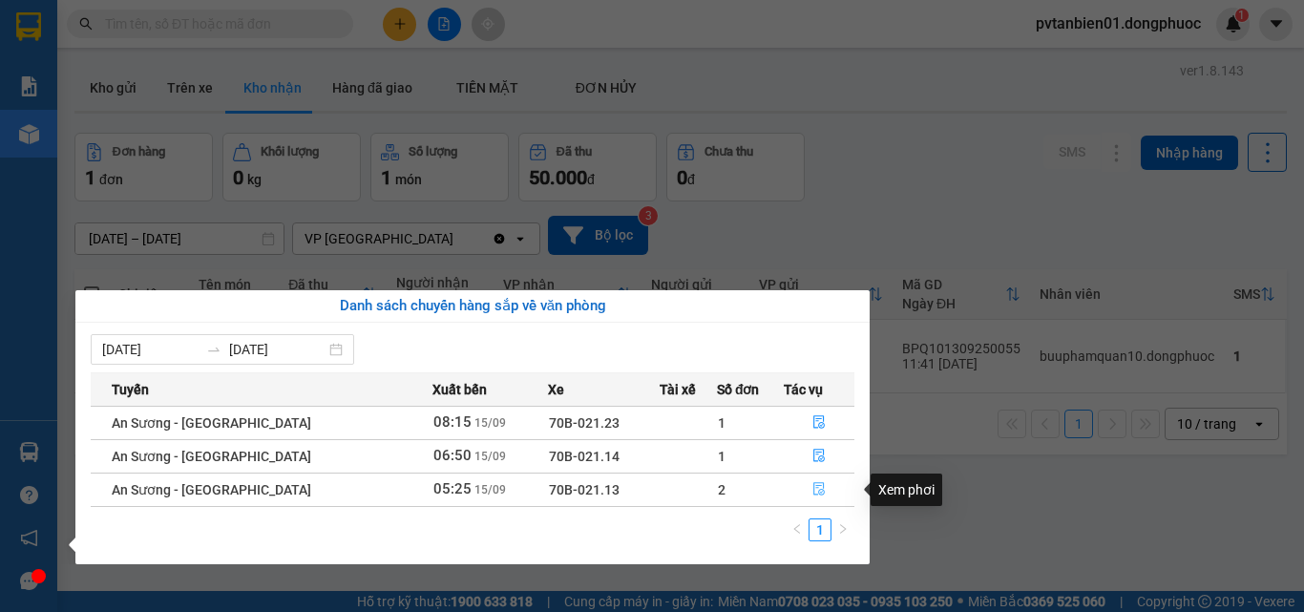
click at [815, 487] on icon "file-done" at bounding box center [819, 488] width 13 height 13
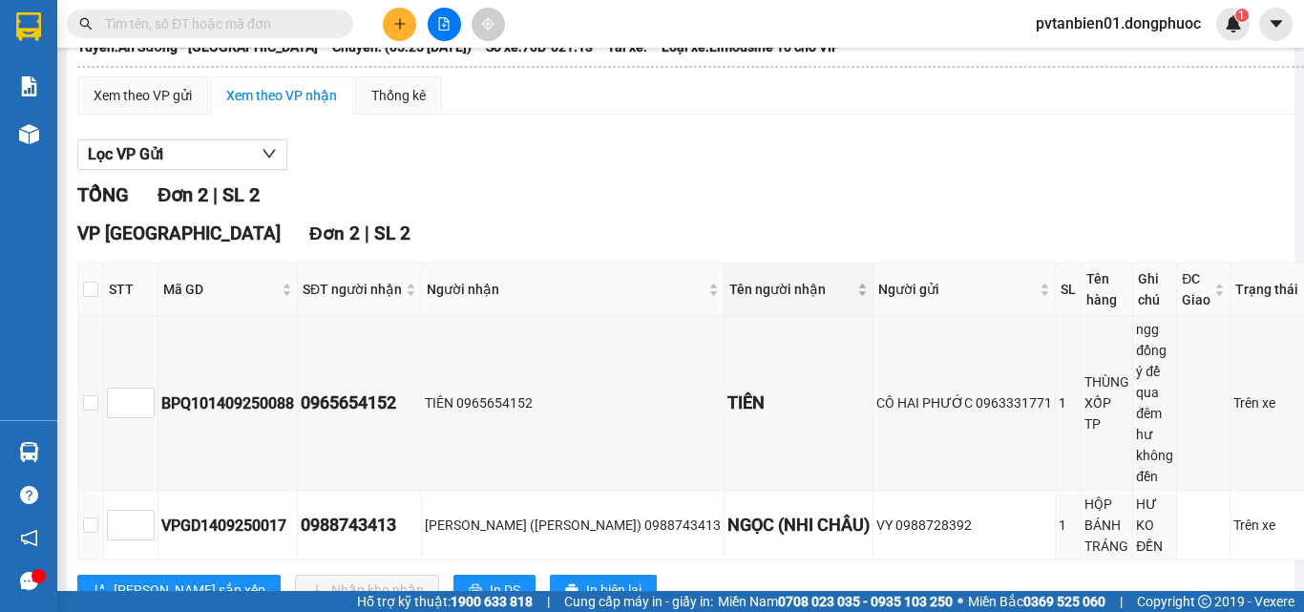
scroll to position [25, 0]
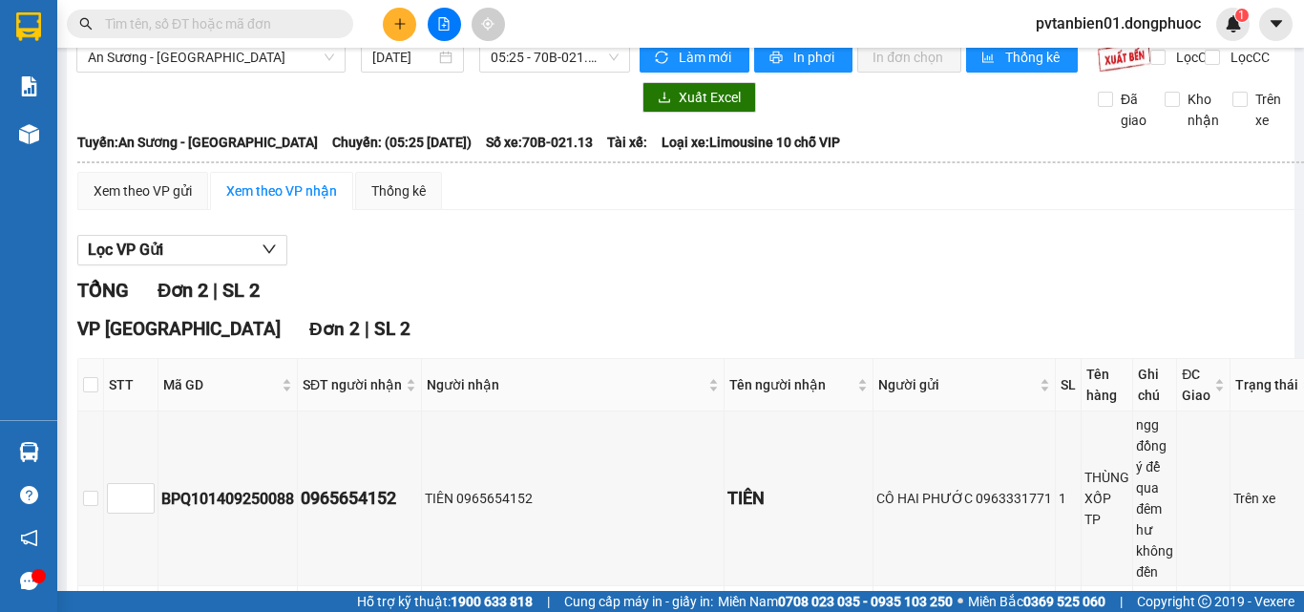
click at [198, 21] on input "text" at bounding box center [217, 23] width 225 height 21
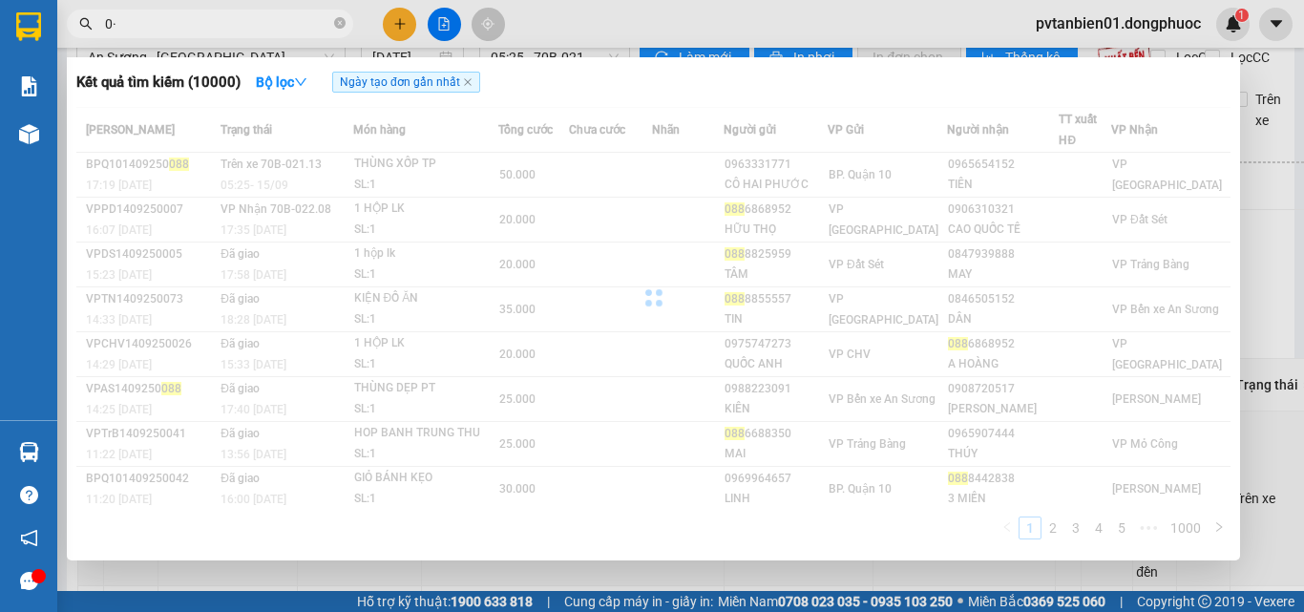
type input "0"
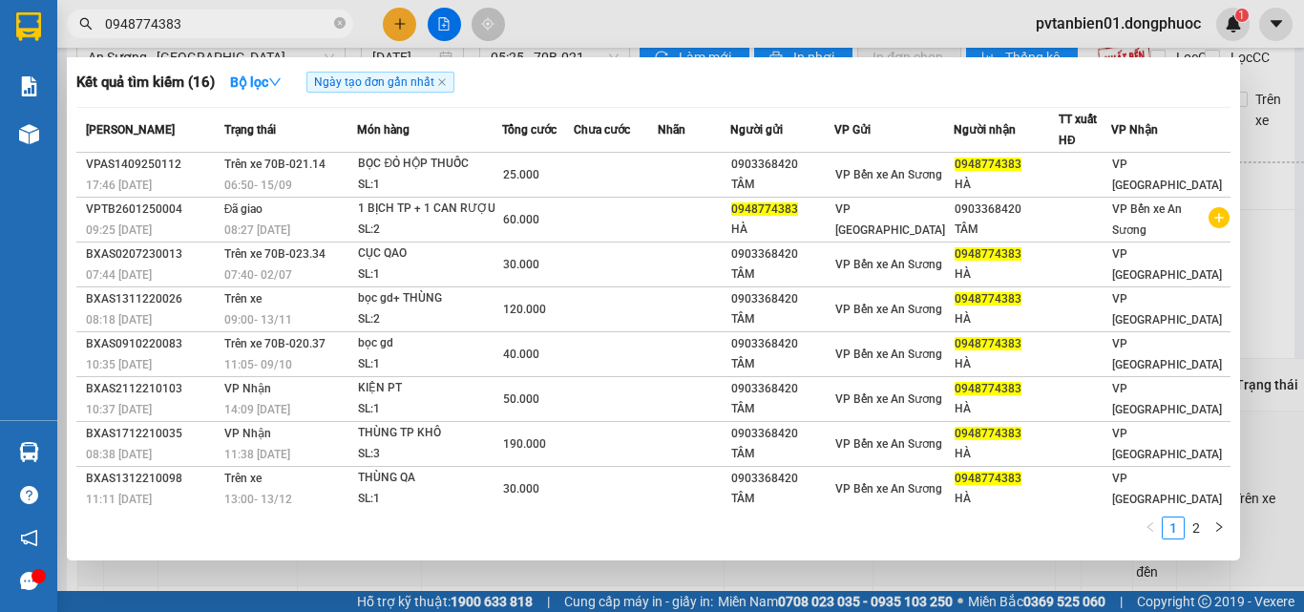
type input "0948774383"
click at [337, 23] on icon "close-circle" at bounding box center [339, 22] width 11 height 11
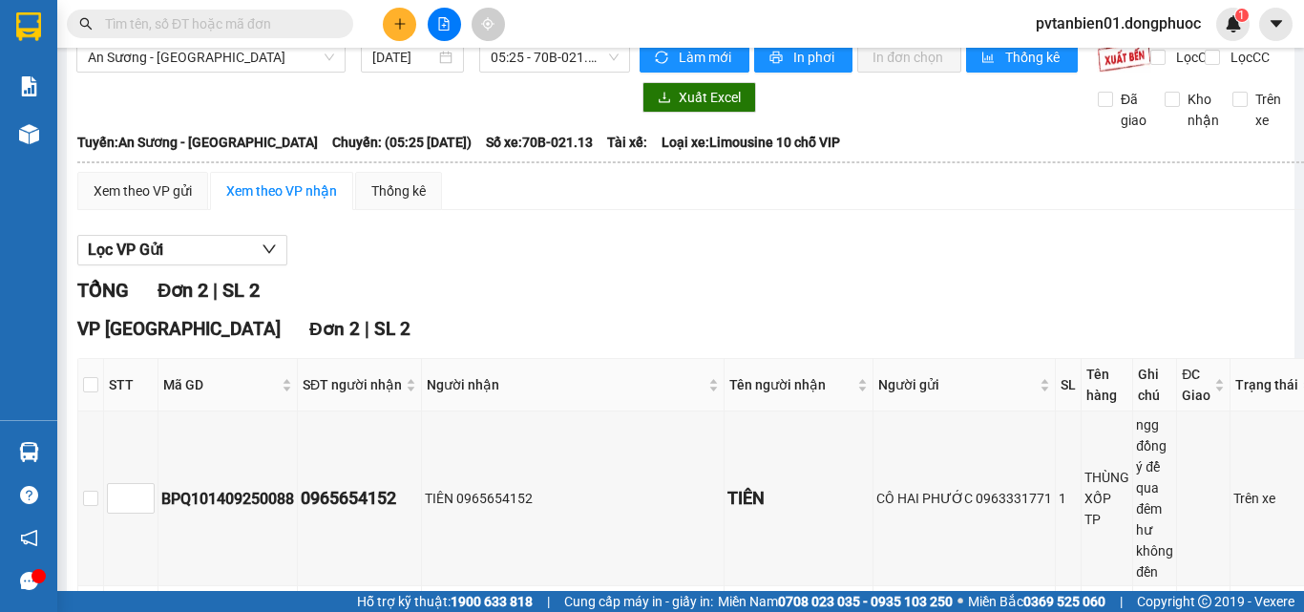
click at [391, 18] on button at bounding box center [399, 24] width 33 height 33
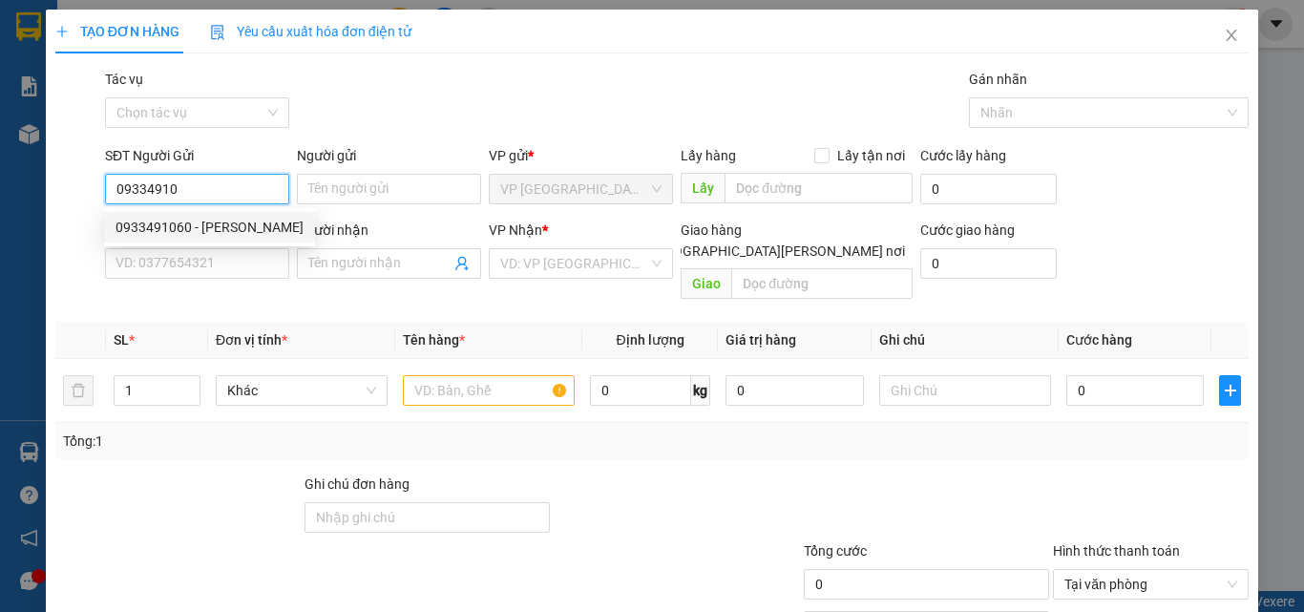
click at [209, 222] on div "0933491060 - [PERSON_NAME]" at bounding box center [210, 227] width 188 height 21
type input "0933491060"
type input "HUY"
type input "0985830292"
type input "TUẤN"
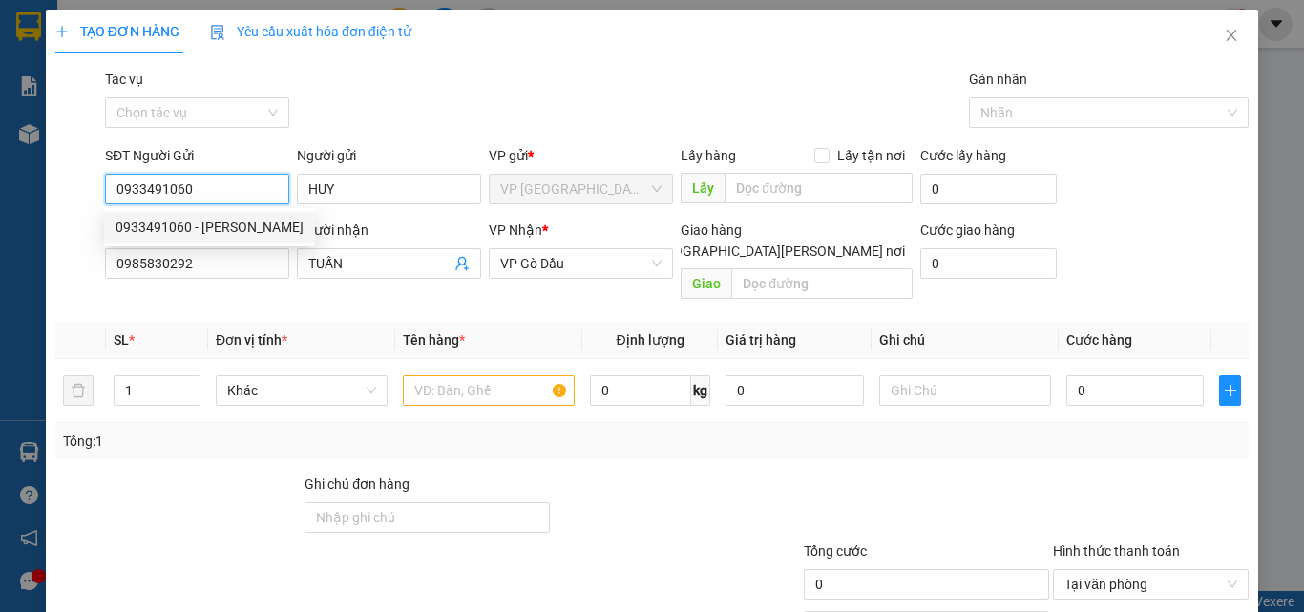
type input "30.000"
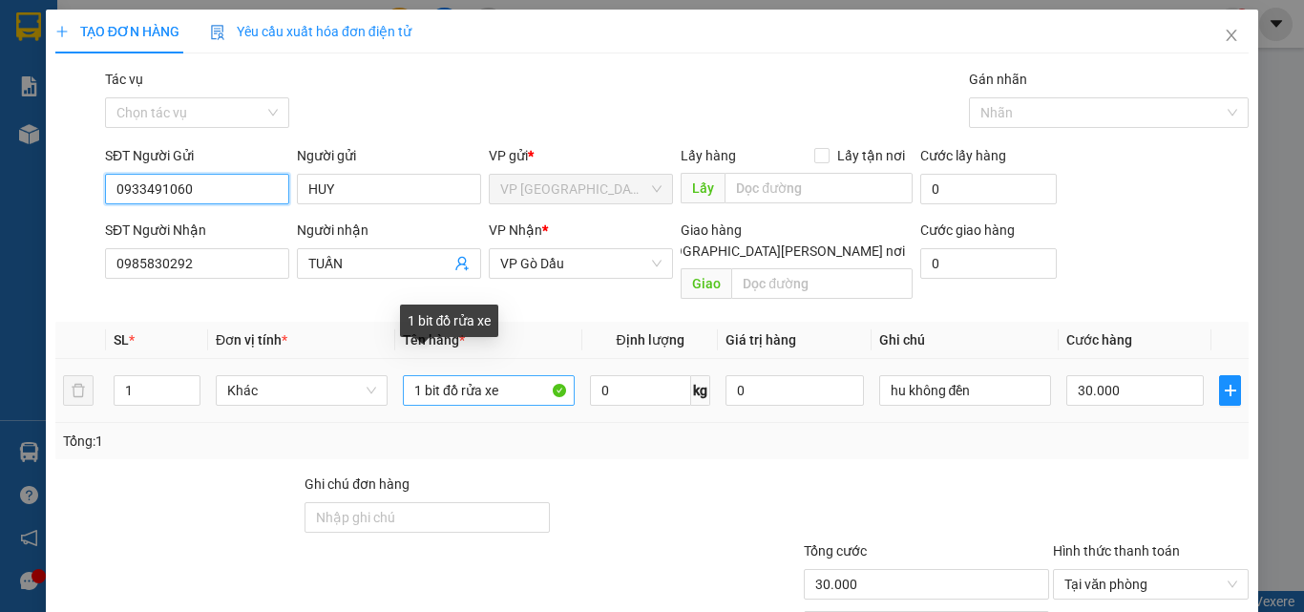
type input "0933491060"
click at [517, 377] on input "1 bit đồ rửa xe" at bounding box center [489, 390] width 172 height 31
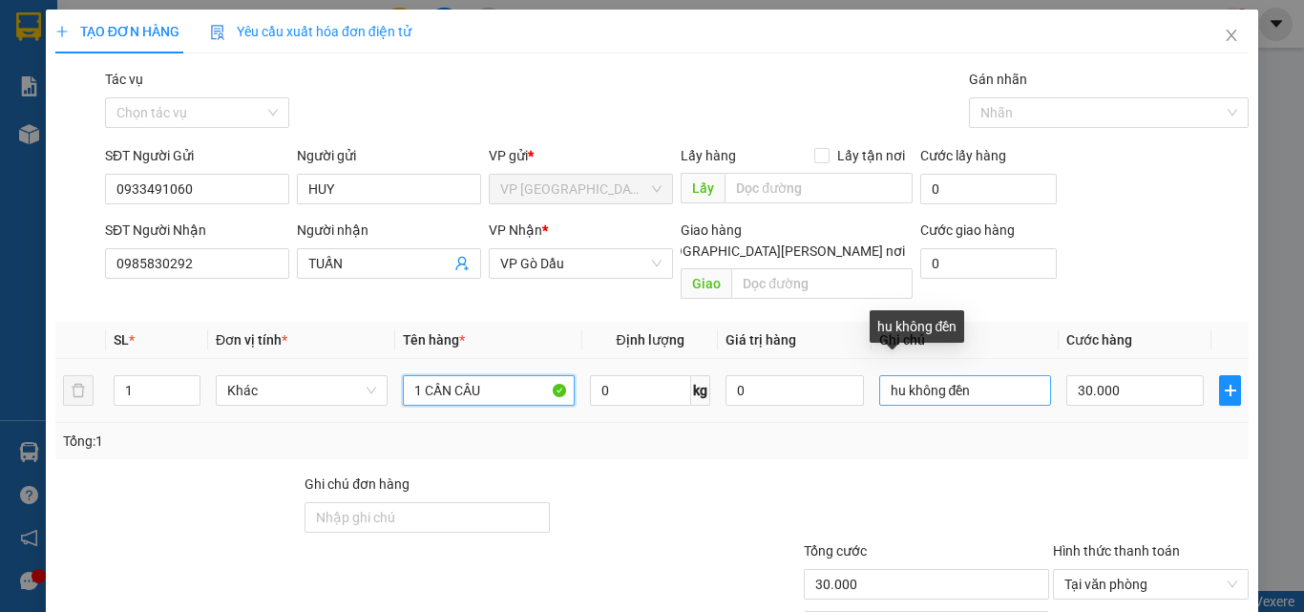
type input "1 CẦN CÂU"
click at [983, 376] on input "hu không đền" at bounding box center [965, 390] width 172 height 31
type input "h"
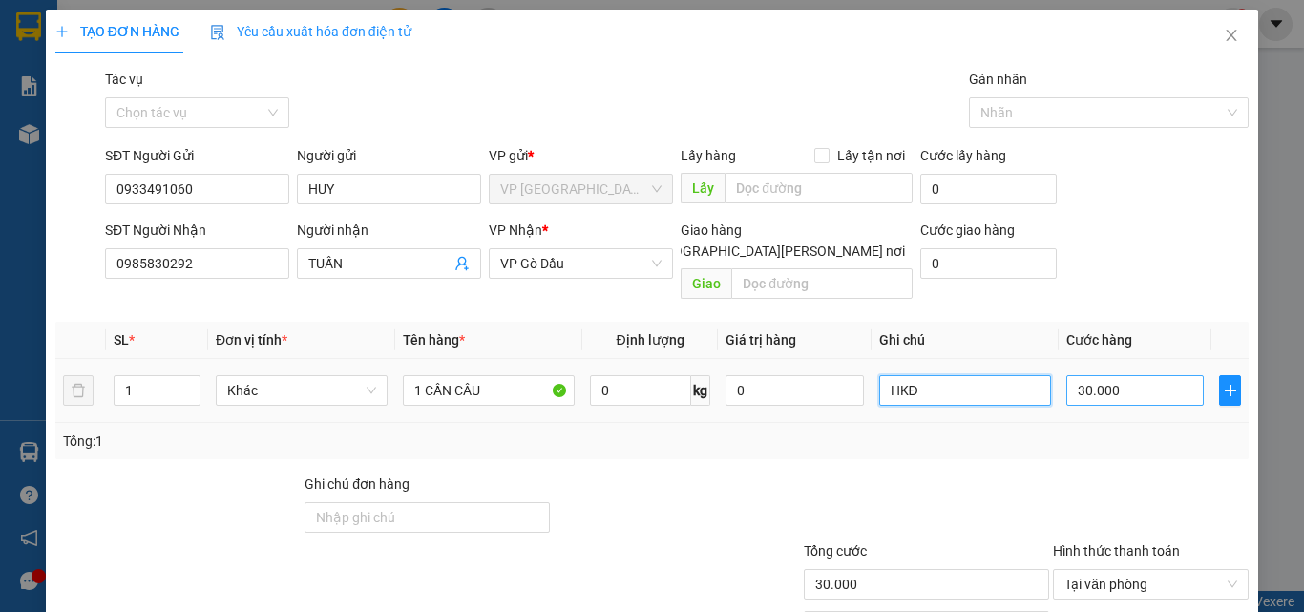
type input "HKĐ"
click at [1147, 375] on input "30.000" at bounding box center [1135, 390] width 137 height 31
type input "2"
type input "25"
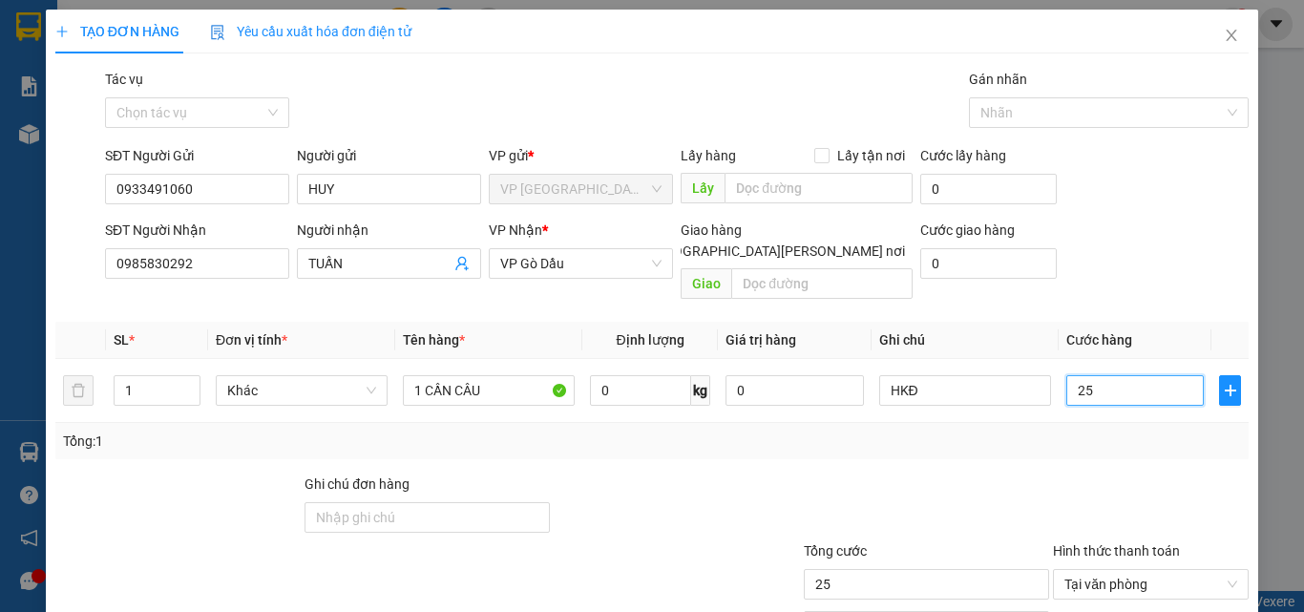
type input "25"
click at [961, 436] on div "Tổng: 1" at bounding box center [651, 441] width 1193 height 36
type input "25.000"
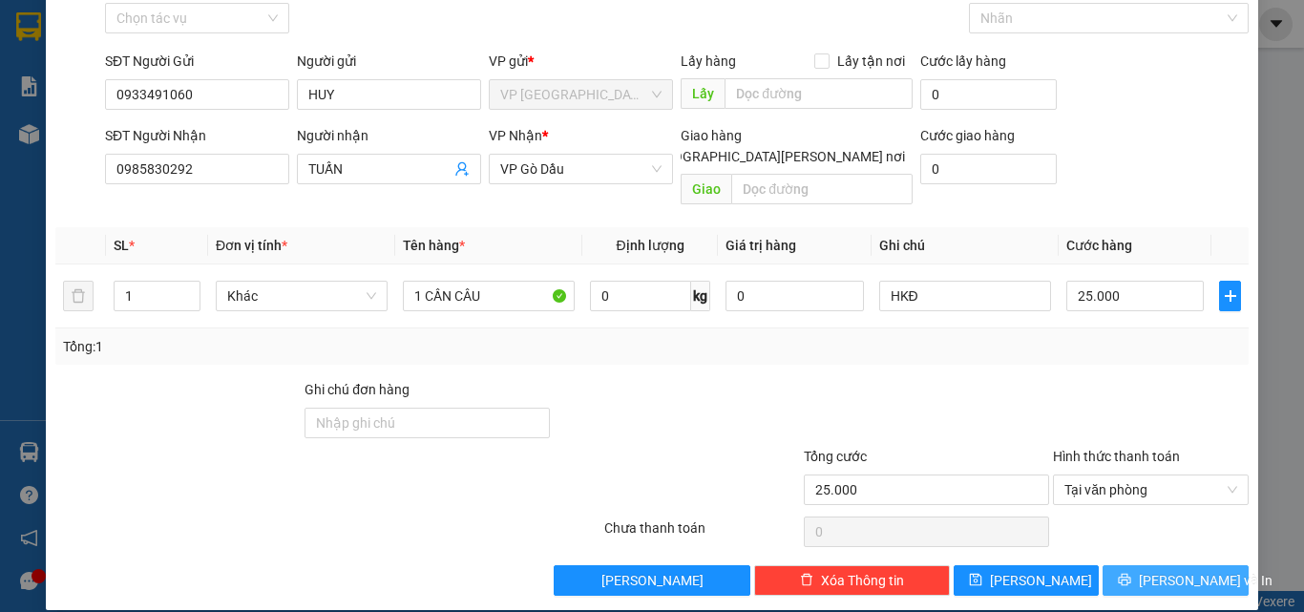
click at [1186, 570] on span "[PERSON_NAME] và In" at bounding box center [1206, 580] width 134 height 21
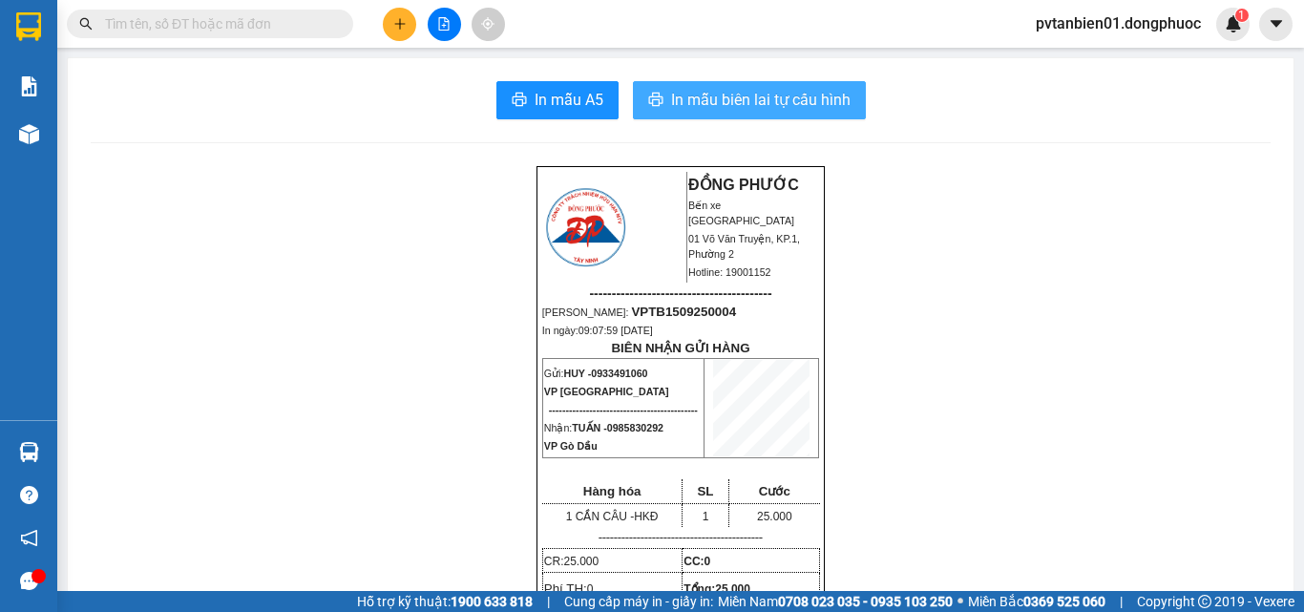
click at [686, 95] on span "In mẫu biên lai tự cấu hình" at bounding box center [761, 100] width 180 height 24
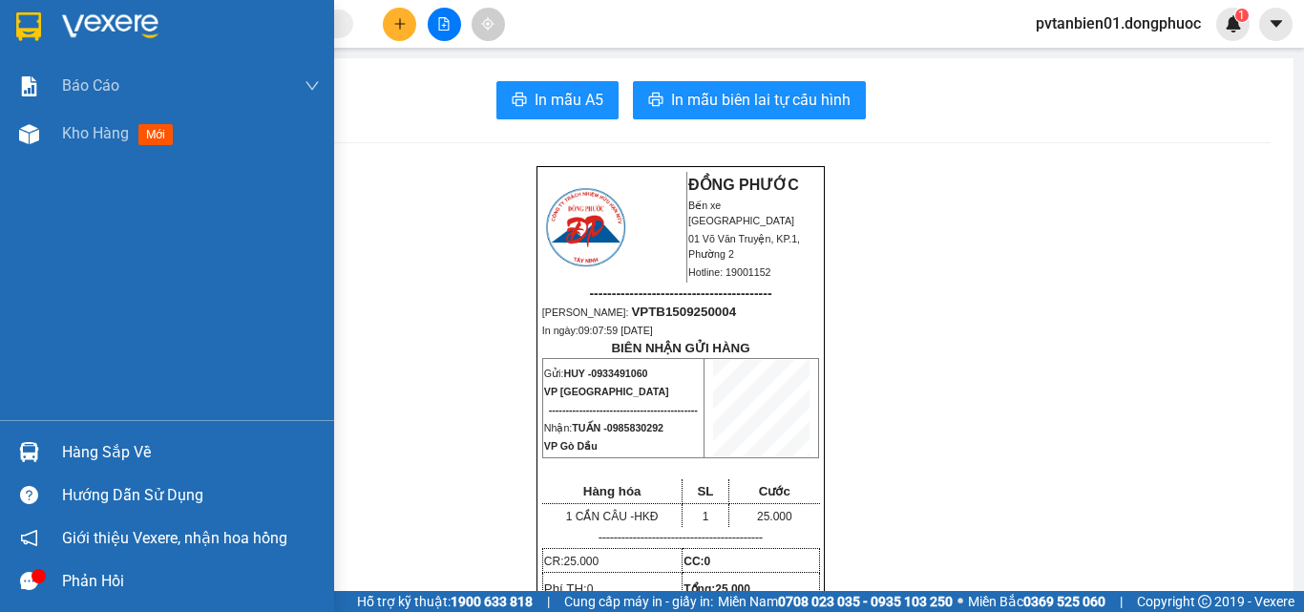
drag, startPoint x: 71, startPoint y: 455, endPoint x: 181, endPoint y: 457, distance: 110.8
click at [71, 454] on div "Hàng sắp về" at bounding box center [191, 452] width 258 height 29
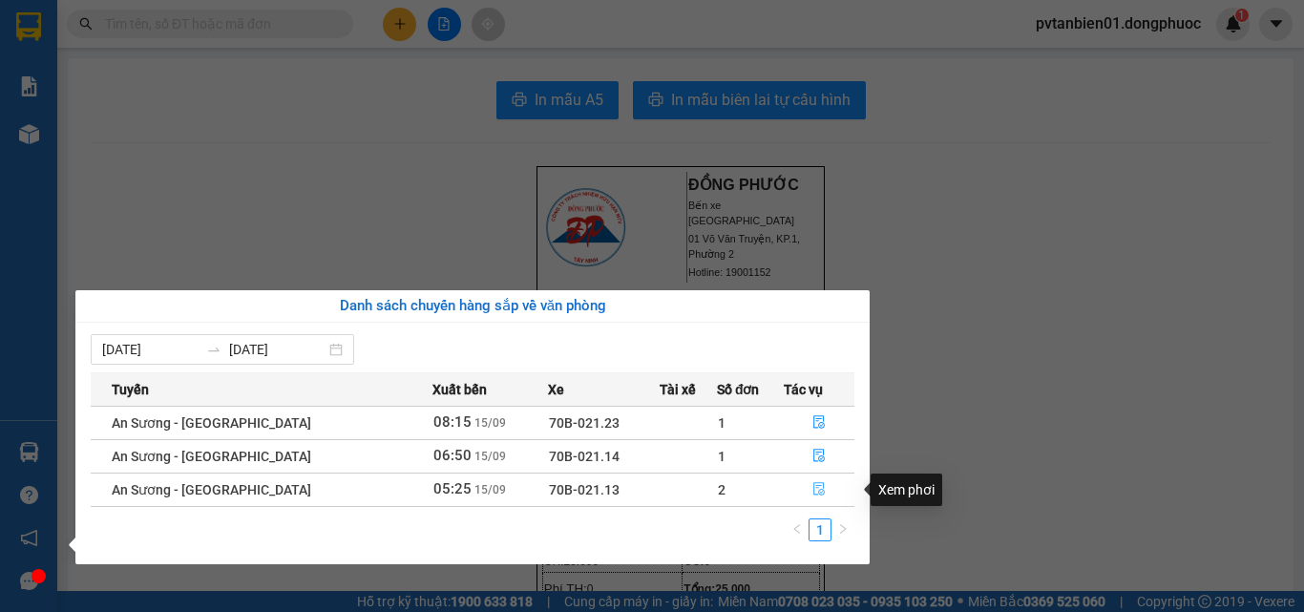
click at [814, 493] on icon "file-done" at bounding box center [818, 489] width 11 height 13
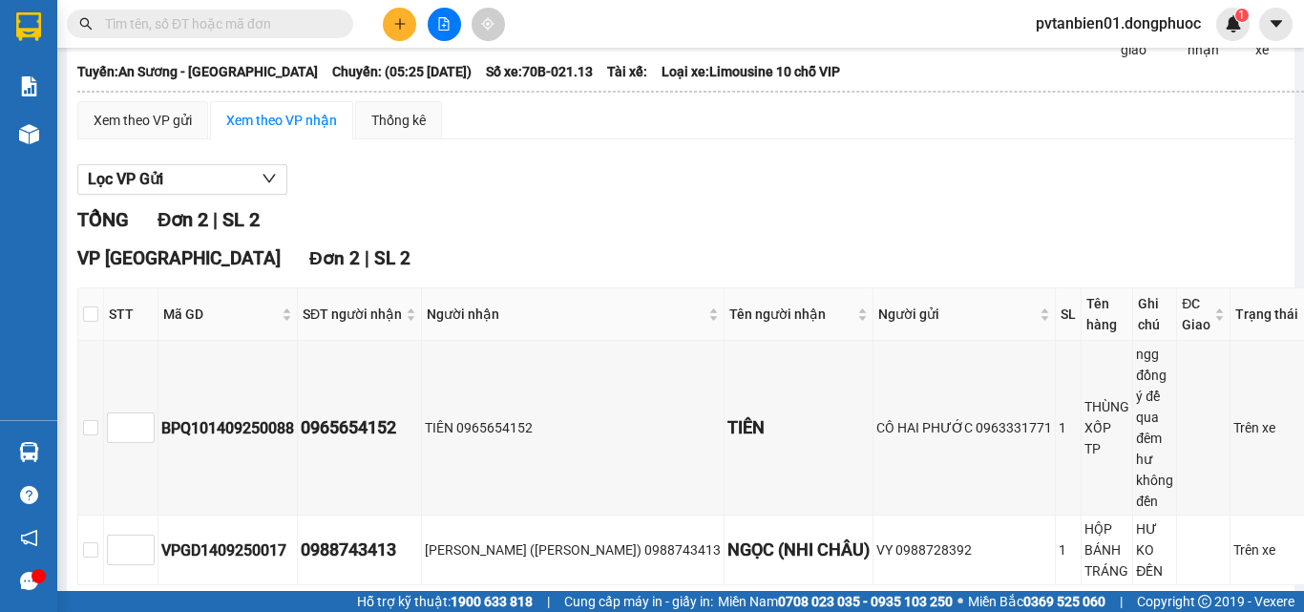
scroll to position [120, 0]
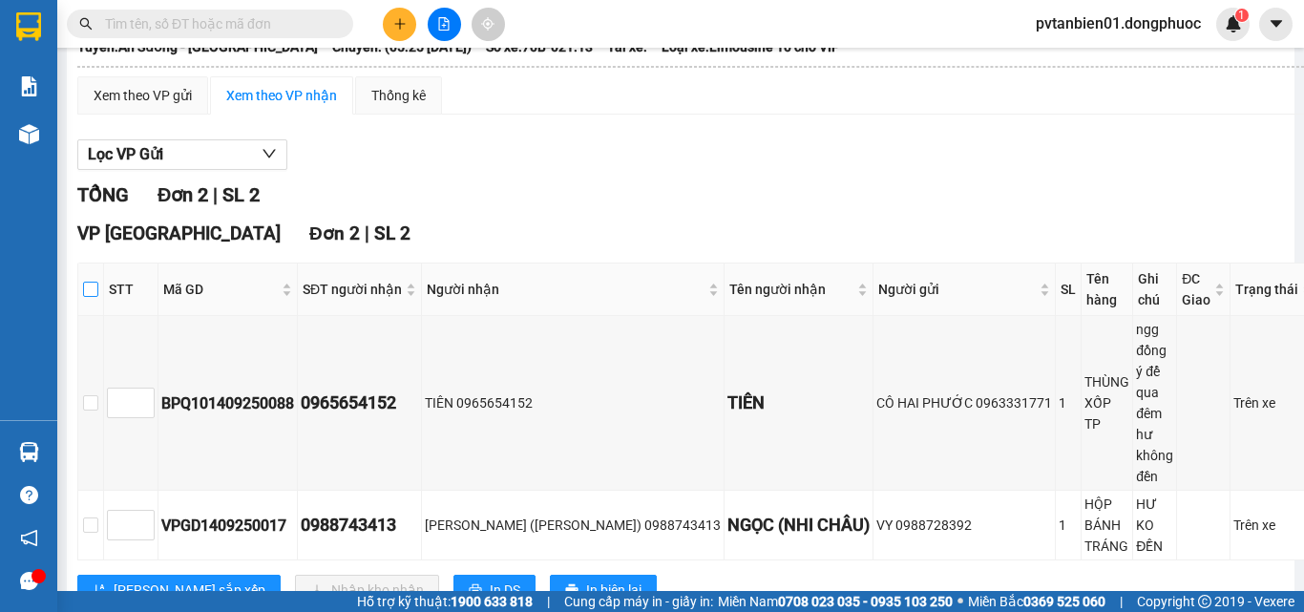
click at [98, 297] on input "checkbox" at bounding box center [90, 289] width 15 height 15
checkbox input "true"
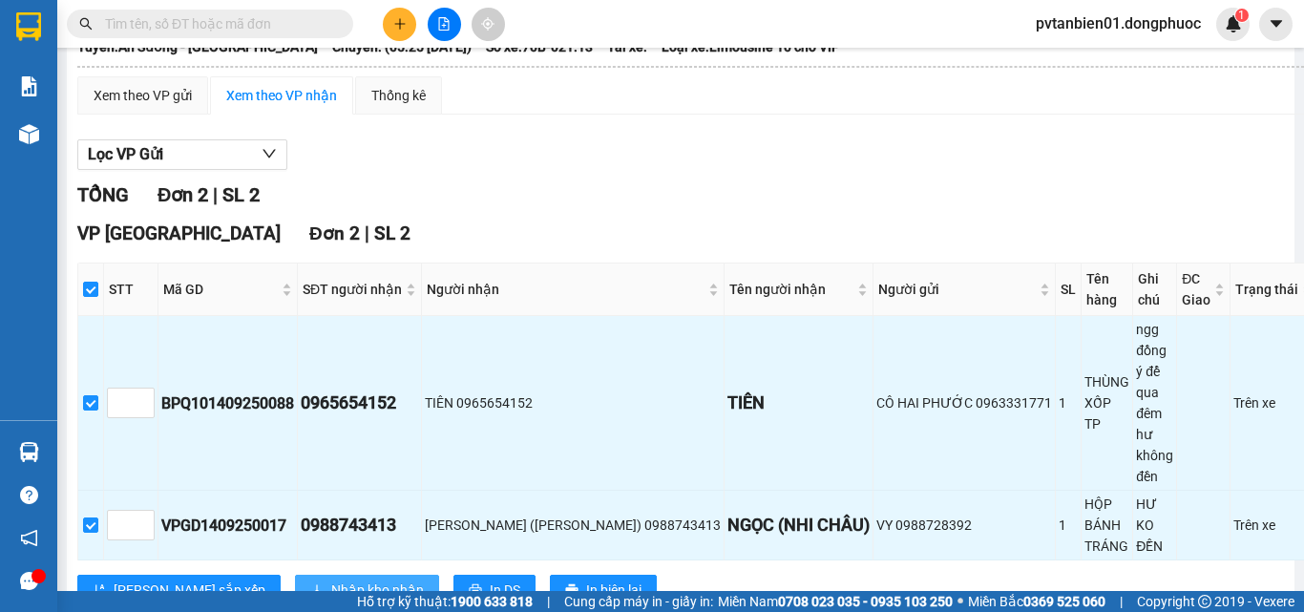
click at [331, 580] on span "Nhập kho nhận" at bounding box center [377, 590] width 93 height 21
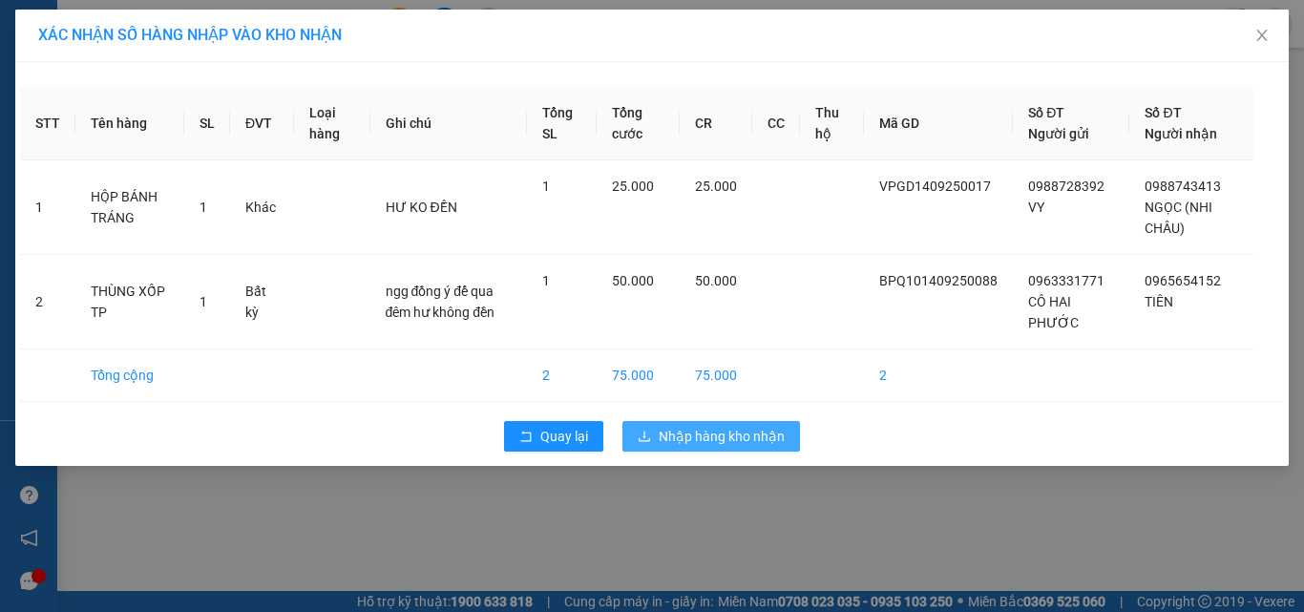
click at [707, 436] on span "Nhập hàng kho nhận" at bounding box center [722, 436] width 126 height 21
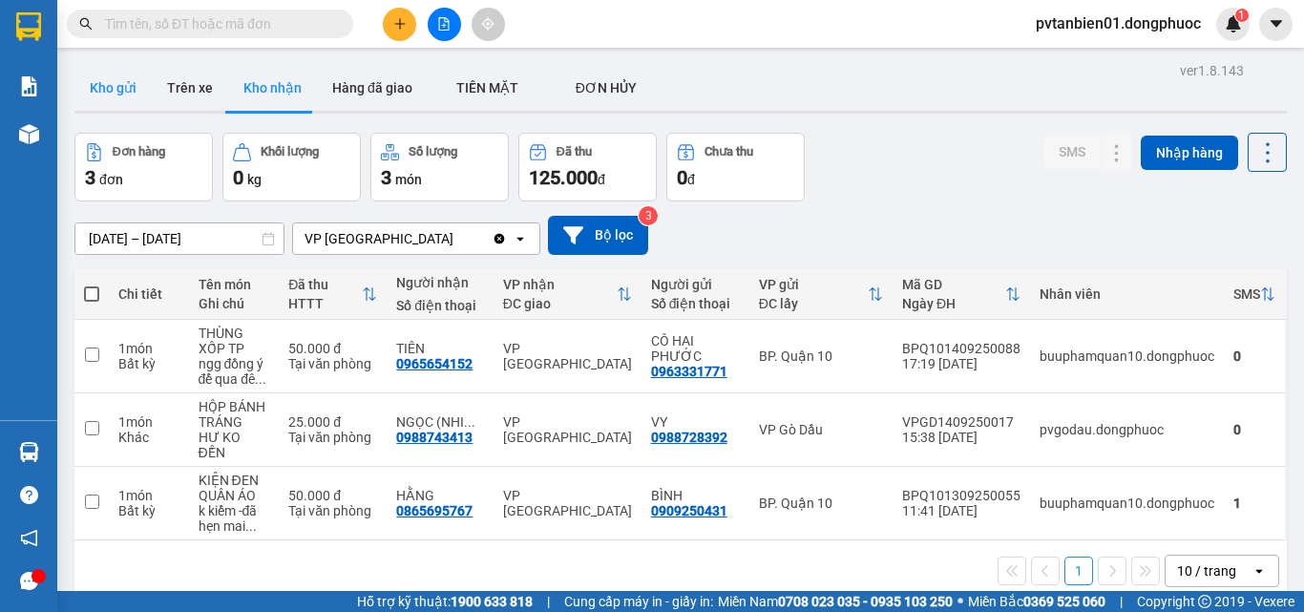
click at [118, 95] on button "Kho gửi" at bounding box center [112, 88] width 77 height 46
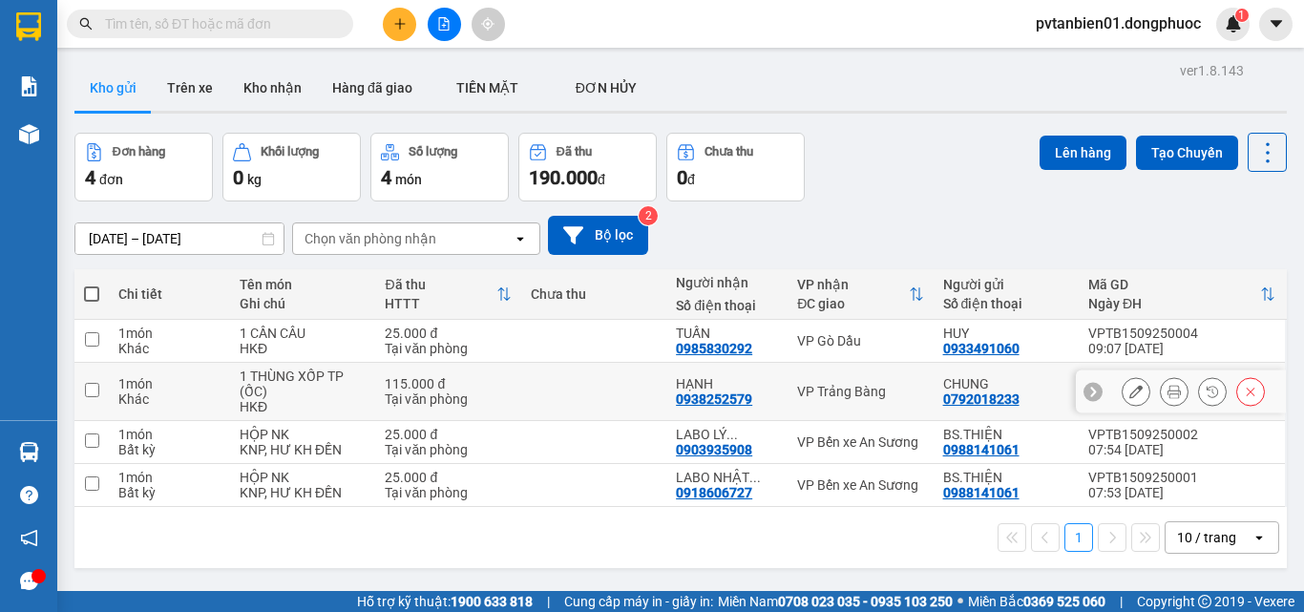
click at [89, 389] on input "checkbox" at bounding box center [92, 390] width 14 height 14
checkbox input "true"
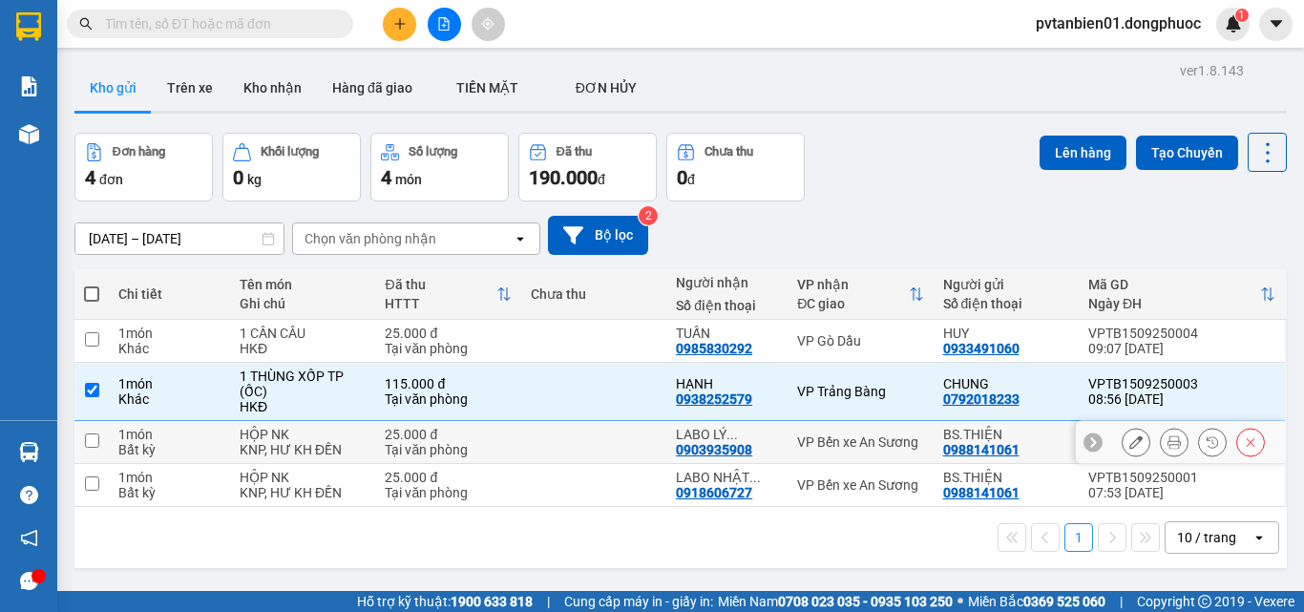
click at [91, 442] on input "checkbox" at bounding box center [92, 440] width 14 height 14
checkbox input "true"
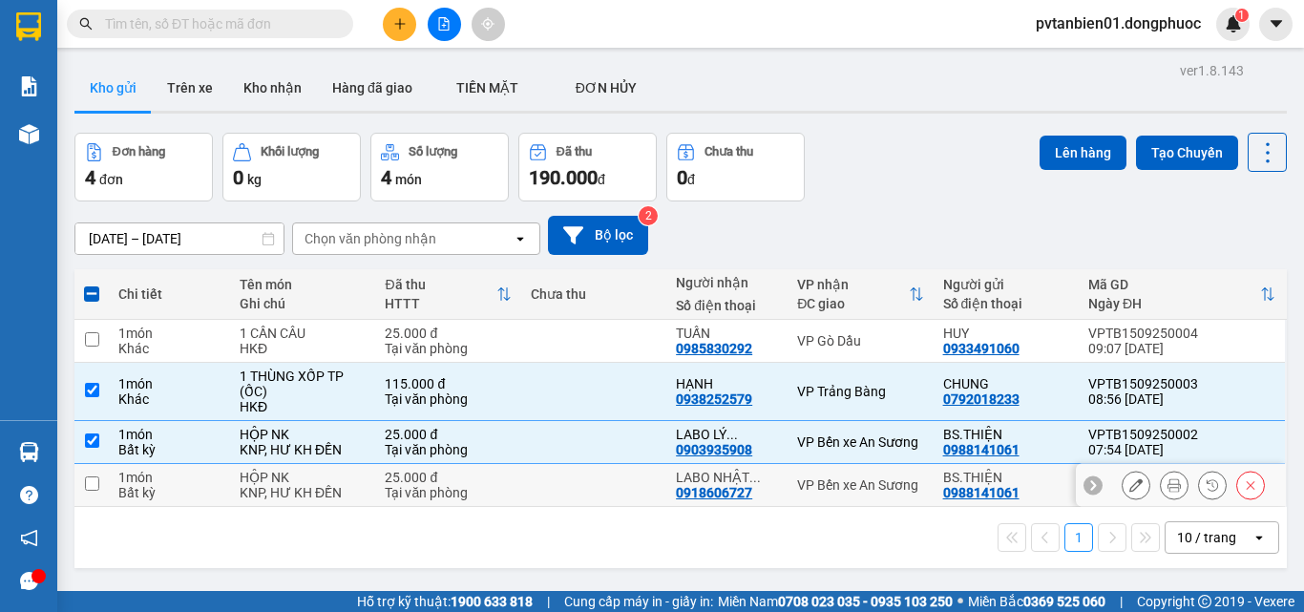
click at [89, 486] on input "checkbox" at bounding box center [92, 483] width 14 height 14
checkbox input "true"
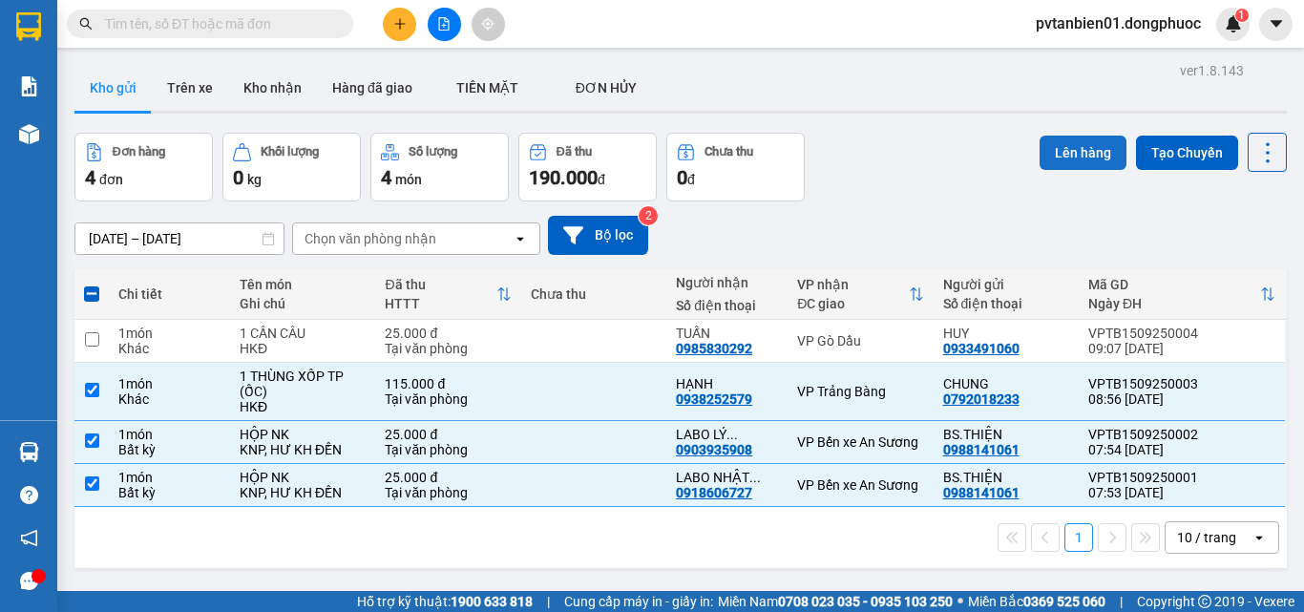
click at [1048, 141] on button "Lên hàng" at bounding box center [1083, 153] width 87 height 34
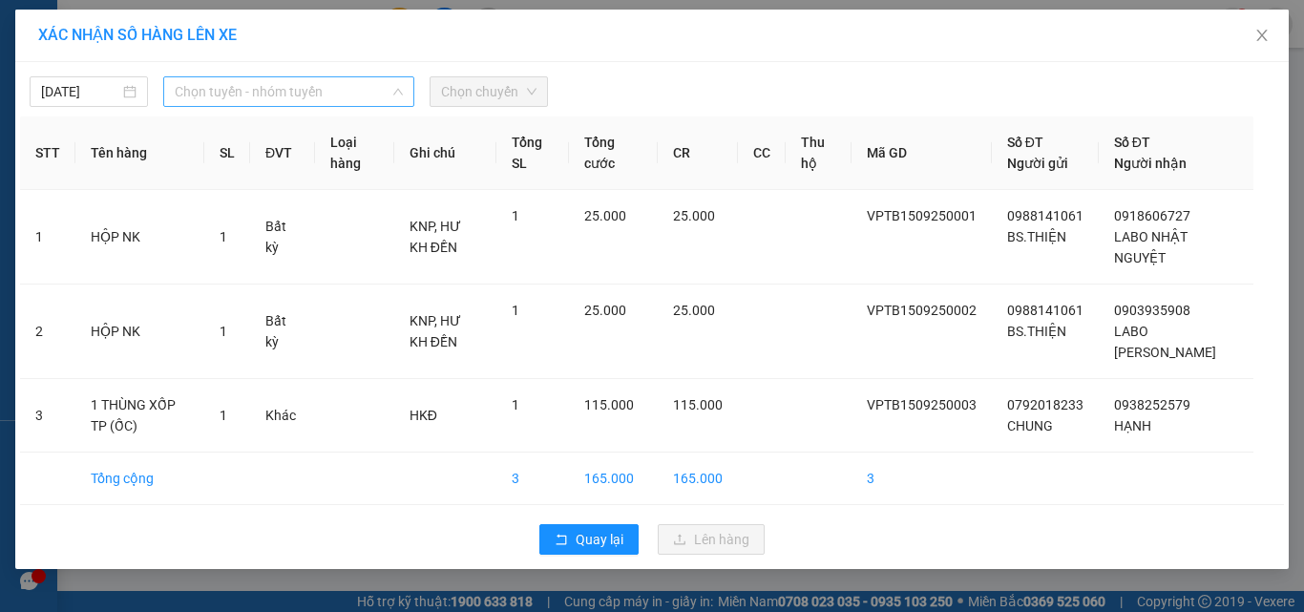
click at [246, 89] on span "Chọn tuyến - nhóm tuyến" at bounding box center [289, 91] width 228 height 29
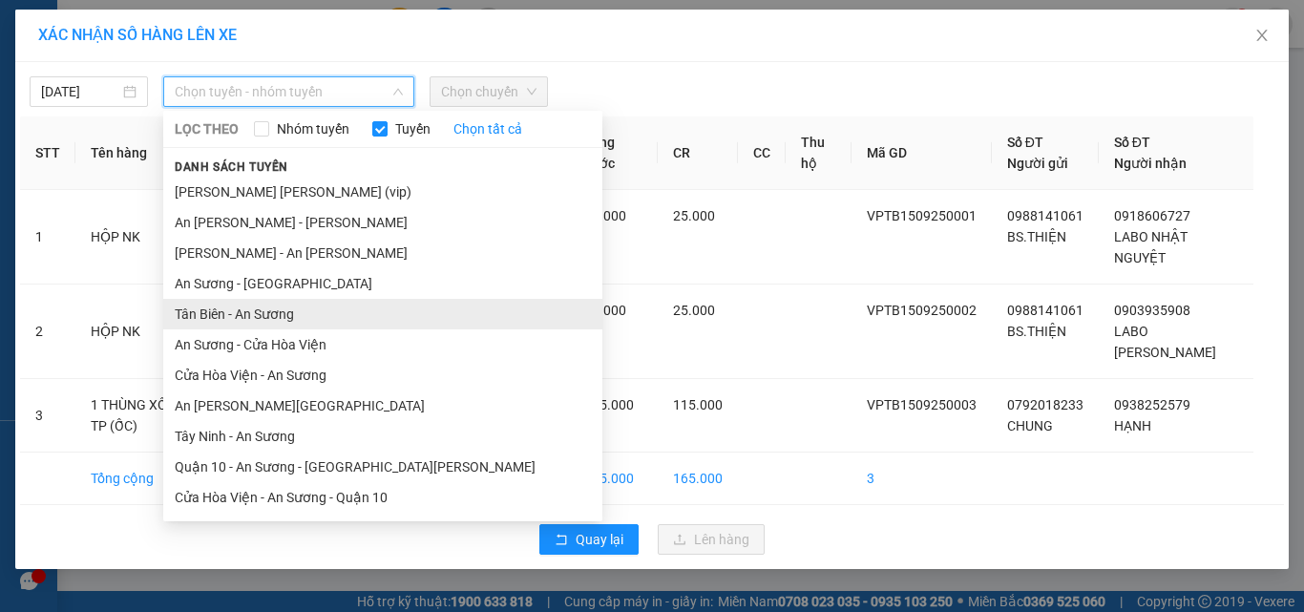
click at [240, 314] on li "Tân Biên - An Sương" at bounding box center [382, 314] width 439 height 31
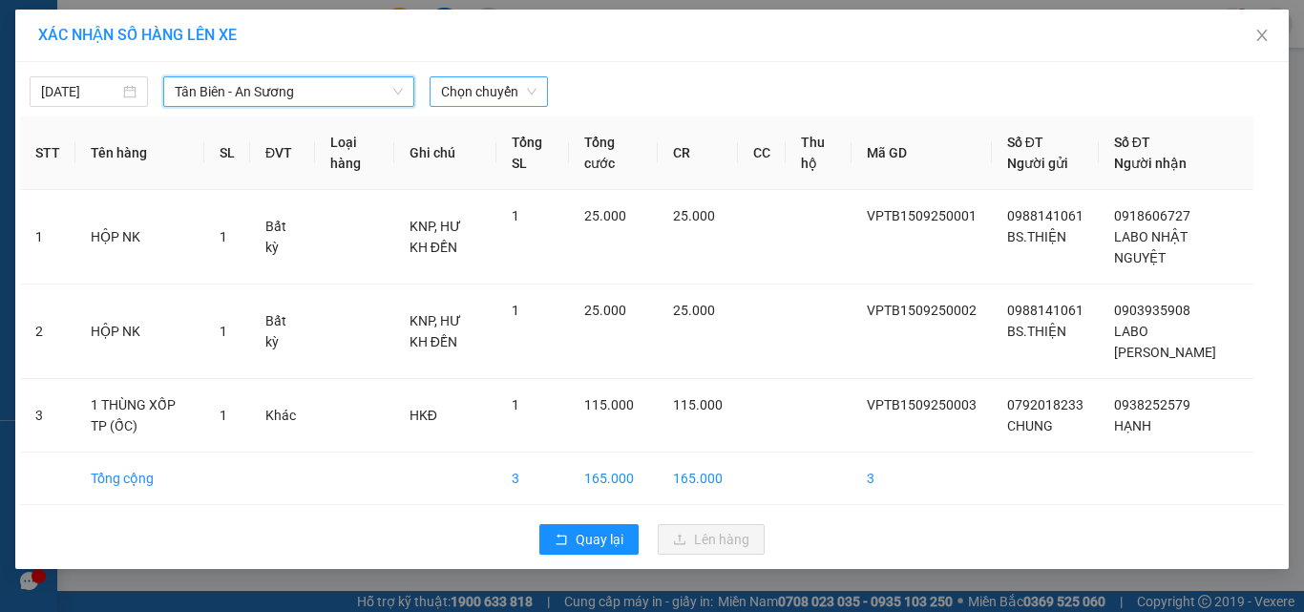
click at [498, 86] on span "Chọn chuyến" at bounding box center [488, 91] width 95 height 29
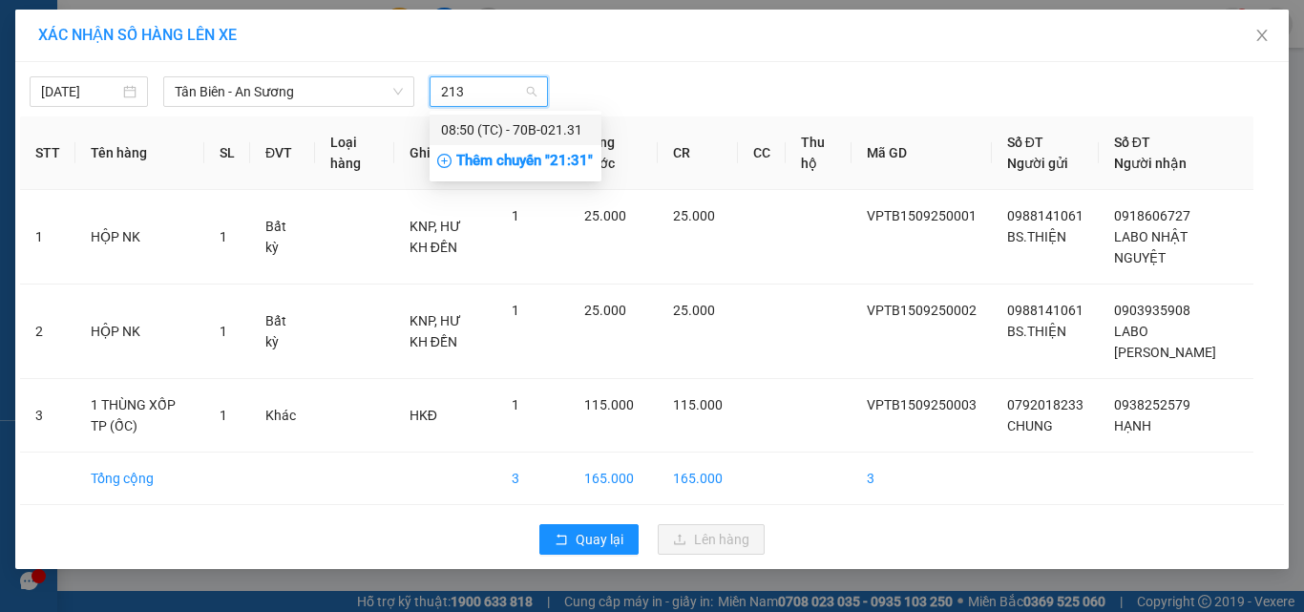
type input "2131"
click at [526, 125] on div "08:50 (TC) - 70B-021.31" at bounding box center [515, 129] width 149 height 21
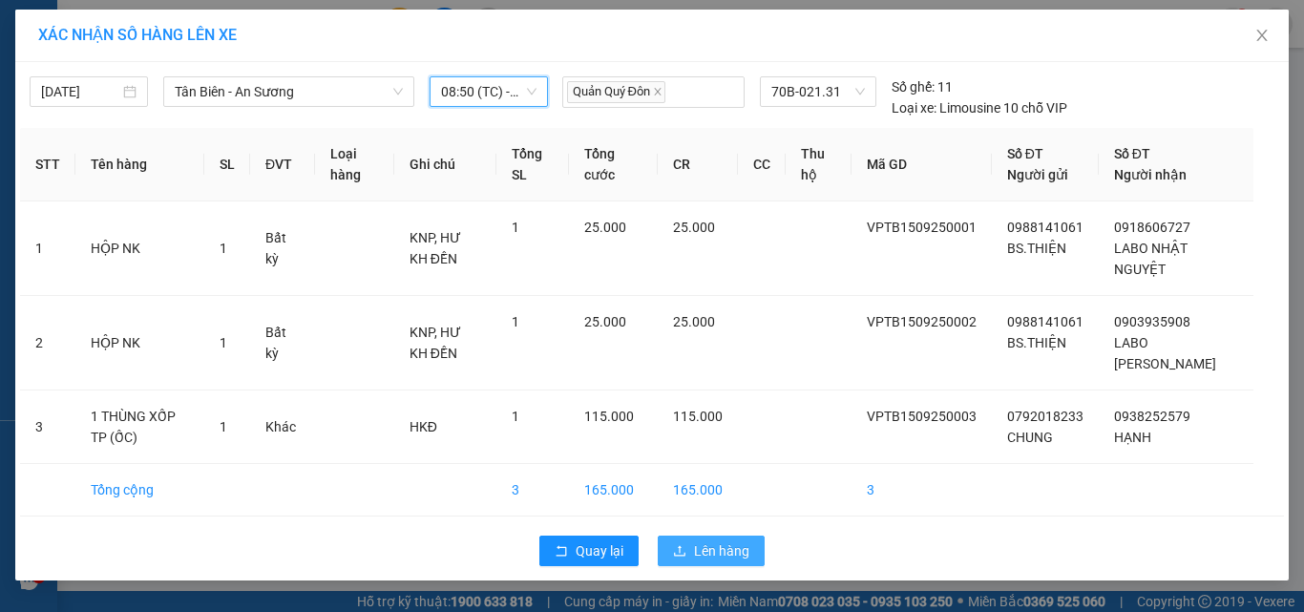
click at [729, 554] on span "Lên hàng" at bounding box center [721, 550] width 55 height 21
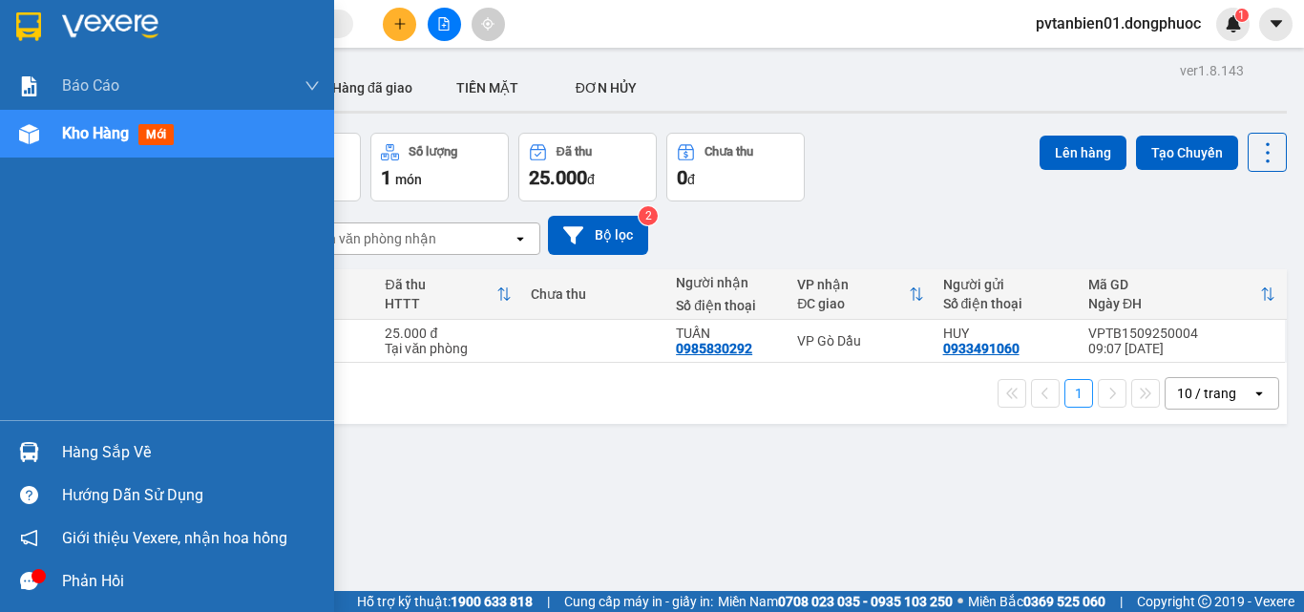
drag, startPoint x: 94, startPoint y: 447, endPoint x: 142, endPoint y: 446, distance: 48.7
click at [94, 446] on div "Hàng sắp về" at bounding box center [191, 452] width 258 height 29
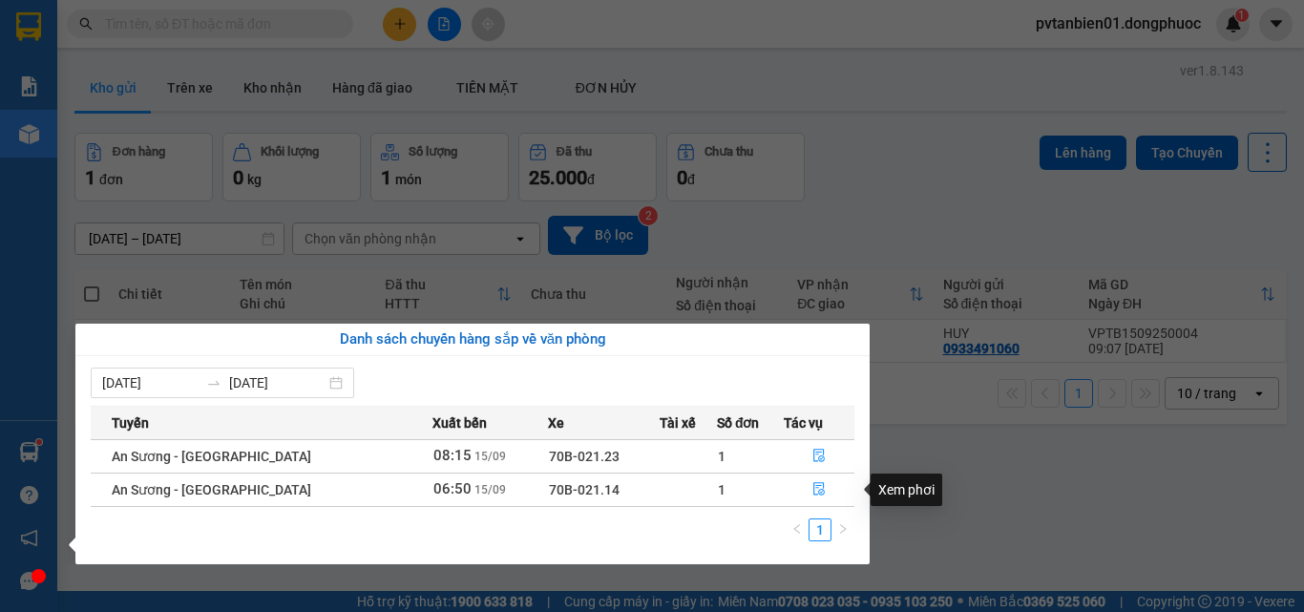
click at [1053, 482] on section "Kết quả [PERSON_NAME] ( 16 ) Bộ lọc Ngày tạo [PERSON_NAME] nhất Mã ĐH Trạng thá…" at bounding box center [652, 306] width 1304 height 612
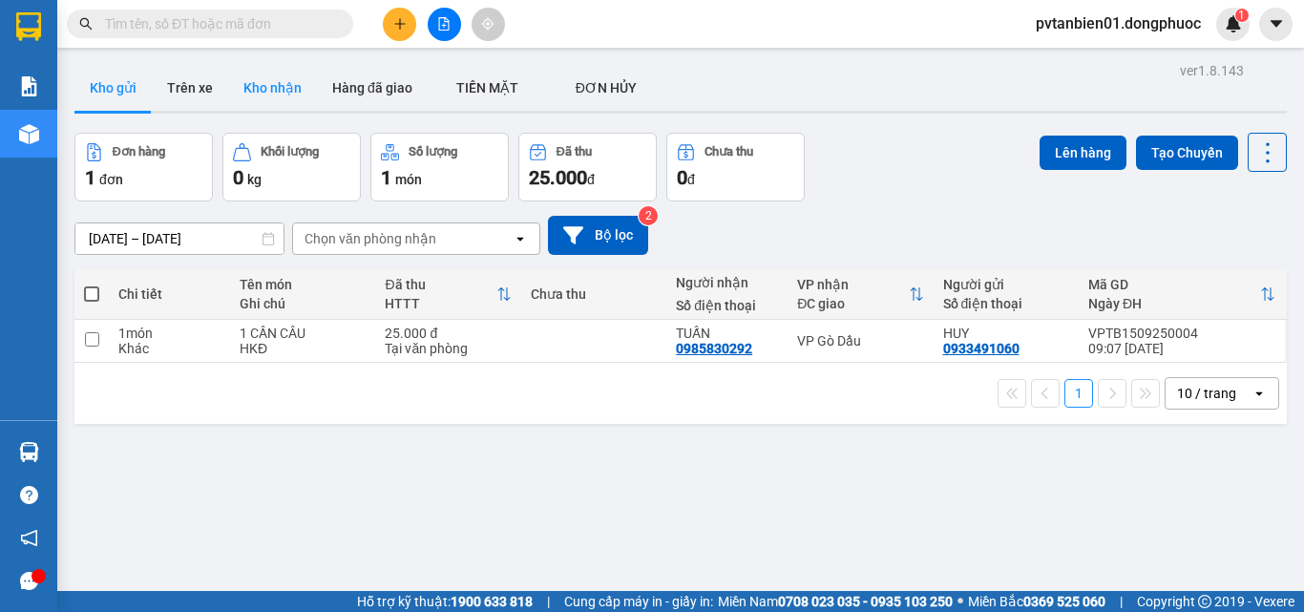
click at [275, 95] on button "Kho nhận" at bounding box center [272, 88] width 89 height 46
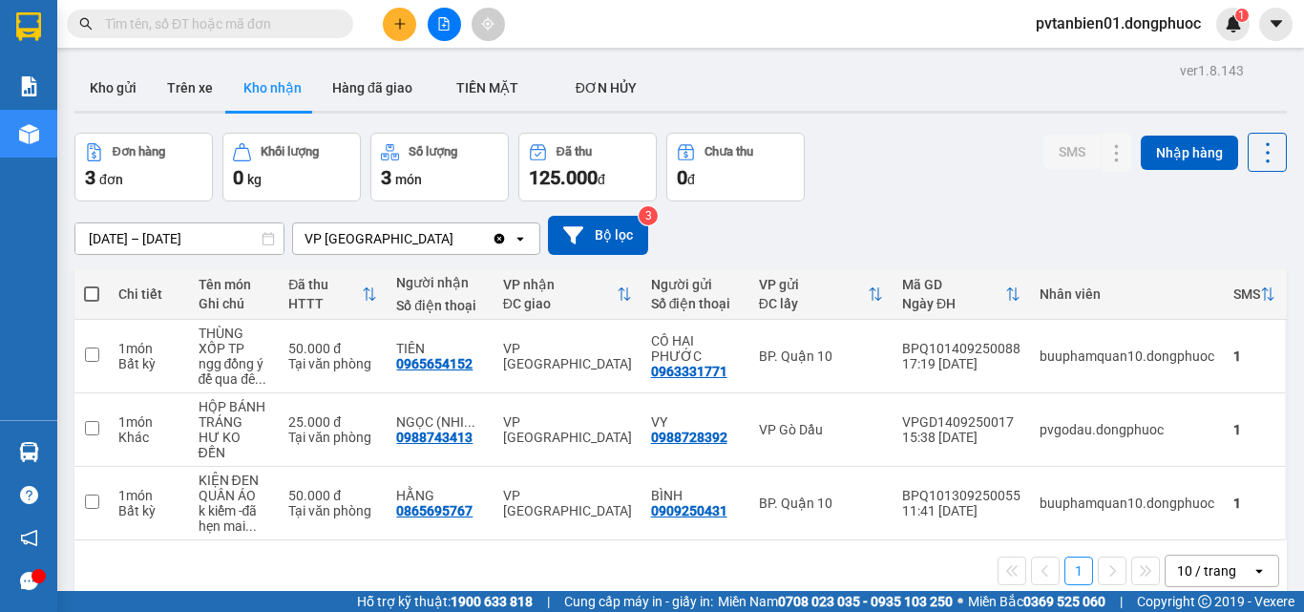
click at [206, 26] on input "text" at bounding box center [217, 23] width 225 height 21
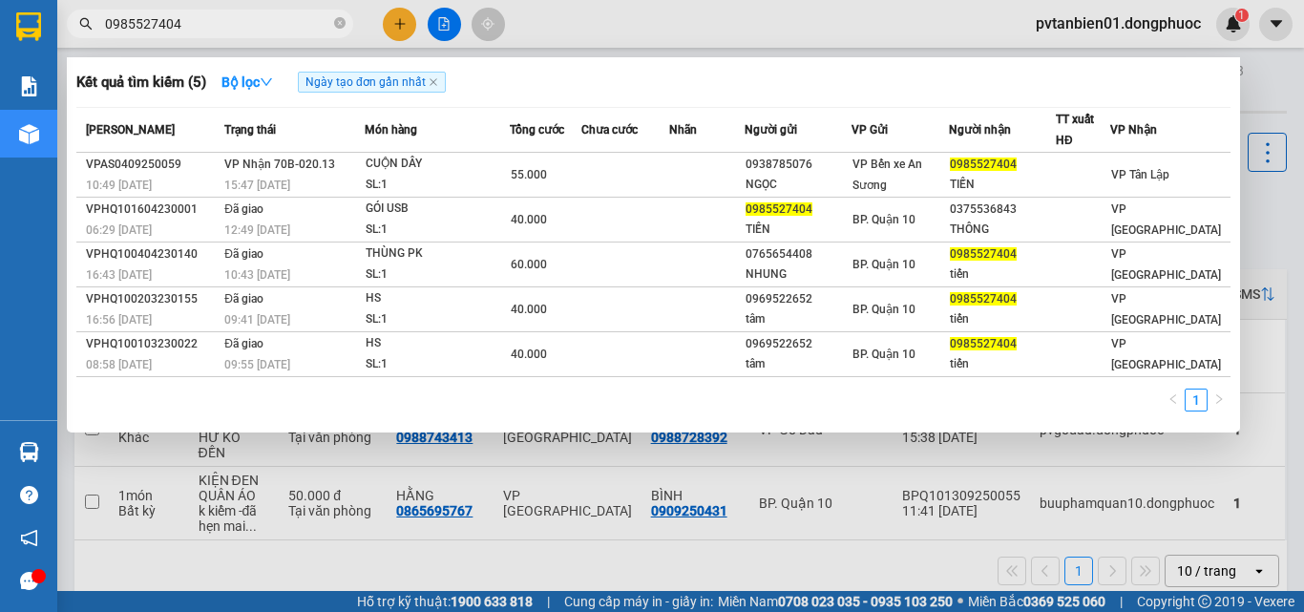
type input "0985527404"
click at [341, 25] on icon "close-circle" at bounding box center [339, 22] width 11 height 11
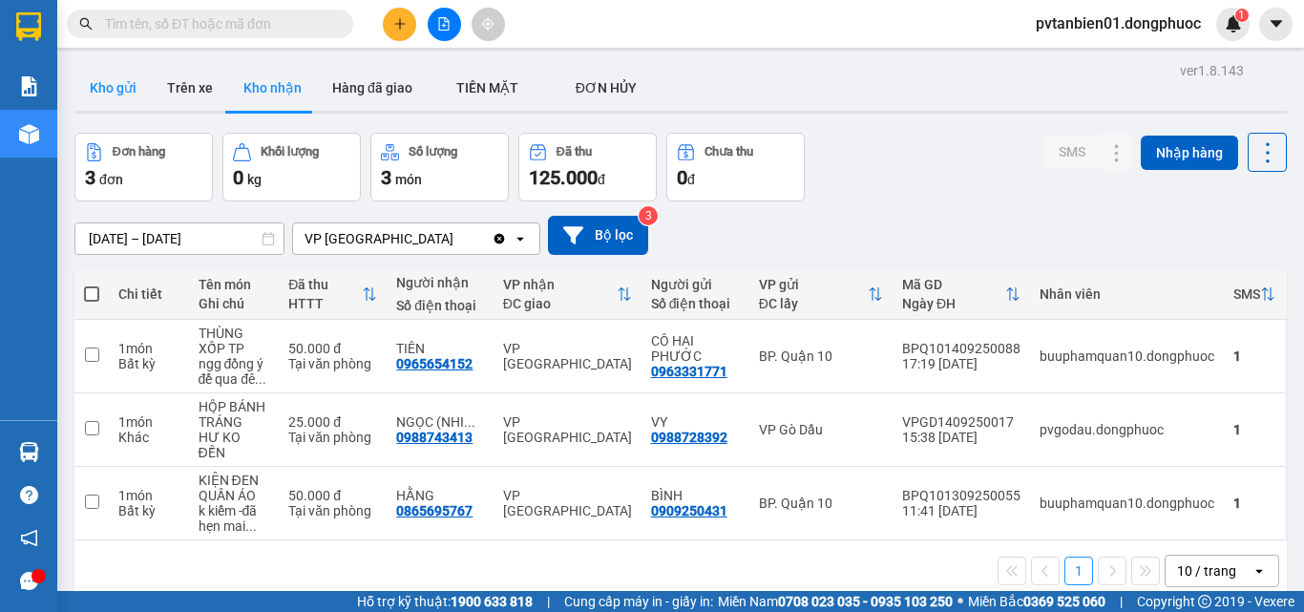
click at [108, 95] on button "Kho gửi" at bounding box center [112, 88] width 77 height 46
